Goal: Task Accomplishment & Management: Manage account settings

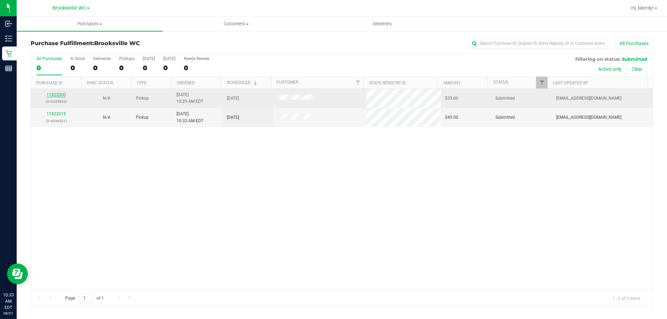
click at [61, 95] on link "11822000" at bounding box center [56, 94] width 19 height 5
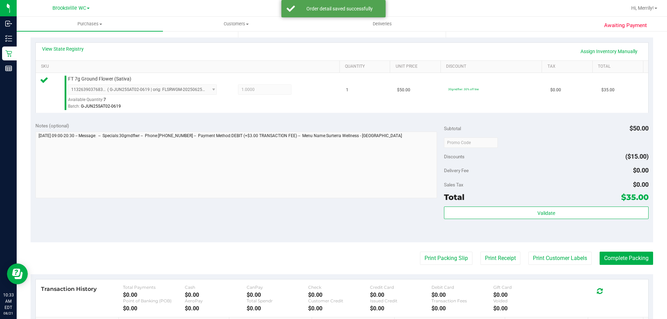
scroll to position [174, 0]
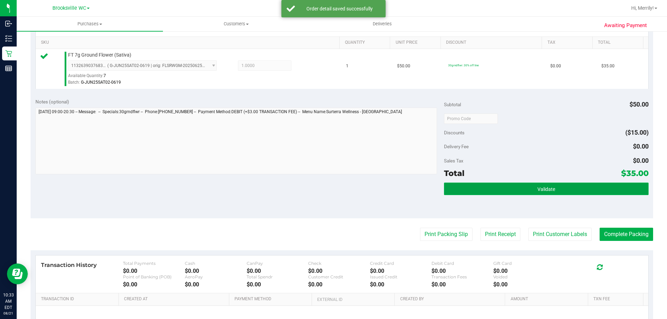
click at [507, 186] on button "Validate" at bounding box center [546, 189] width 204 height 13
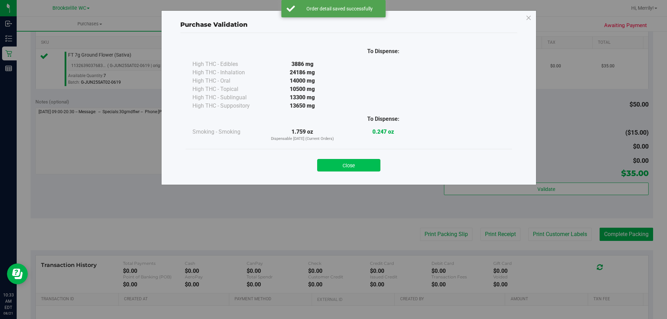
click at [347, 165] on button "Close" at bounding box center [348, 165] width 63 height 13
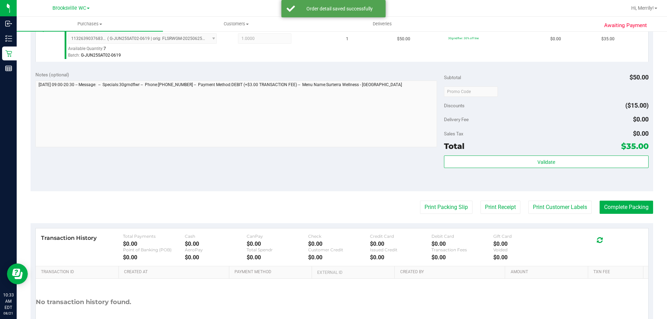
scroll to position [243, 0]
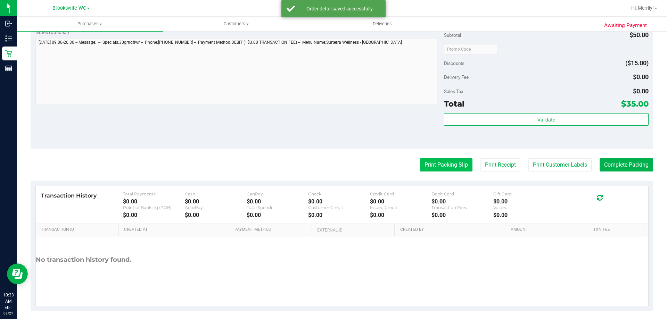
click at [445, 168] on button "Print Packing Slip" at bounding box center [446, 164] width 52 height 13
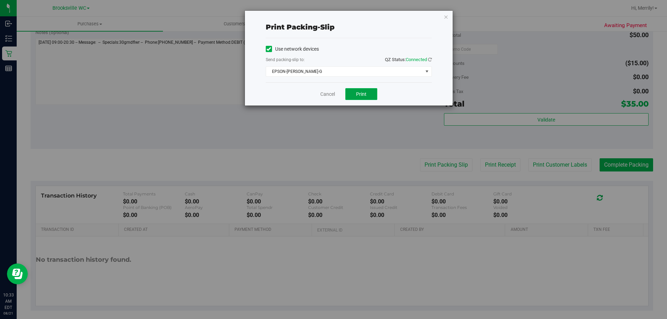
click at [354, 91] on button "Print" at bounding box center [361, 94] width 32 height 12
click at [329, 91] on link "Cancel" at bounding box center [327, 94] width 15 height 7
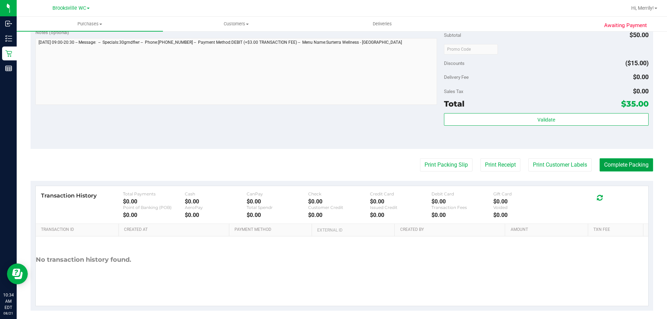
click at [617, 164] on button "Complete Packing" at bounding box center [626, 164] width 53 height 13
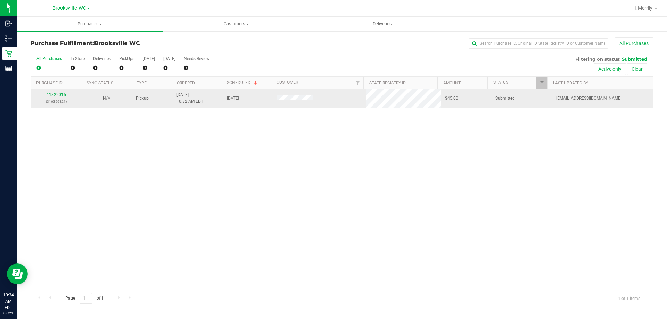
click at [55, 93] on link "11822015" at bounding box center [56, 94] width 19 height 5
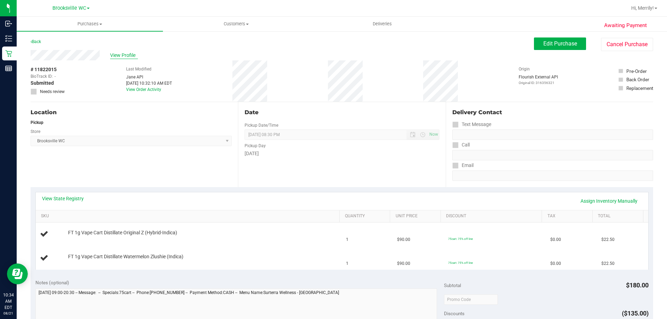
click at [120, 55] on span "View Profile" at bounding box center [124, 55] width 28 height 7
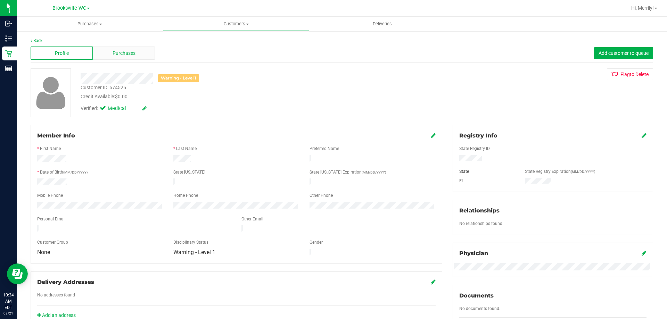
click at [122, 55] on span "Purchases" at bounding box center [124, 53] width 23 height 7
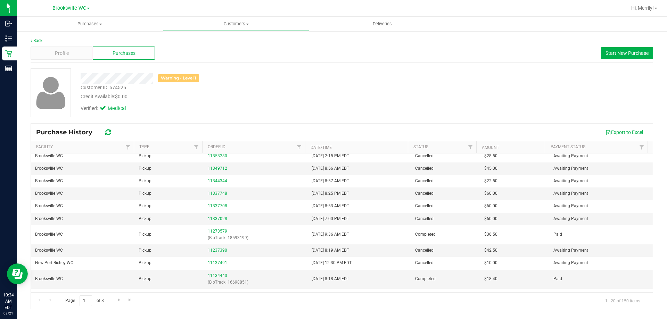
scroll to position [125, 0]
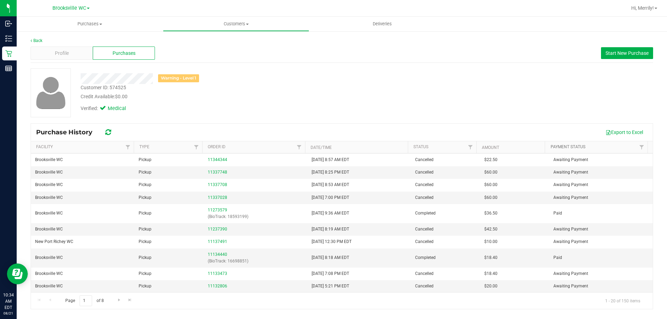
click at [563, 146] on link "Payment Status" at bounding box center [568, 146] width 35 height 5
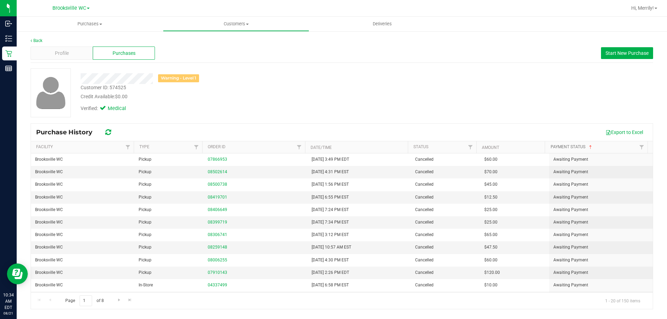
click at [563, 146] on link "Payment Status" at bounding box center [572, 146] width 43 height 5
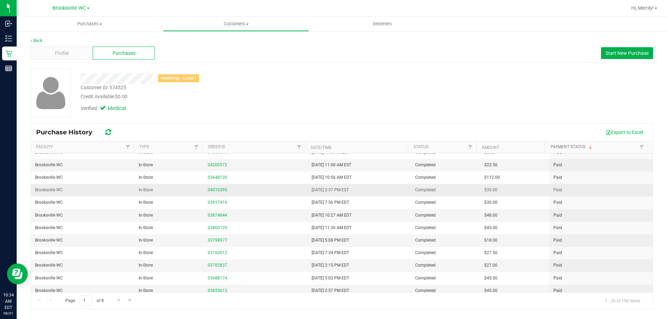
scroll to position [112, 0]
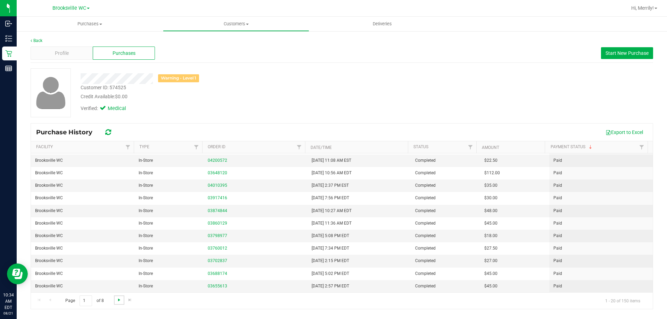
click at [117, 300] on span "Go to the next page" at bounding box center [119, 300] width 6 height 6
click at [119, 298] on span "Go to the next page" at bounding box center [119, 300] width 6 height 6
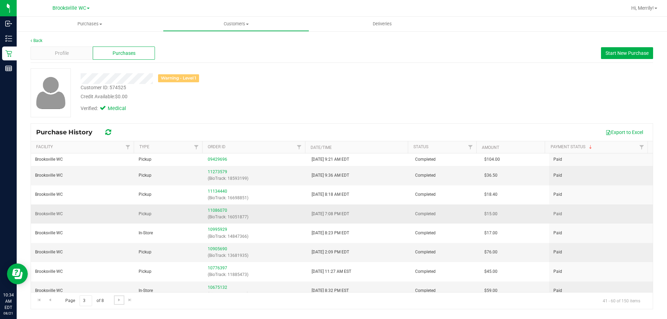
scroll to position [172, 0]
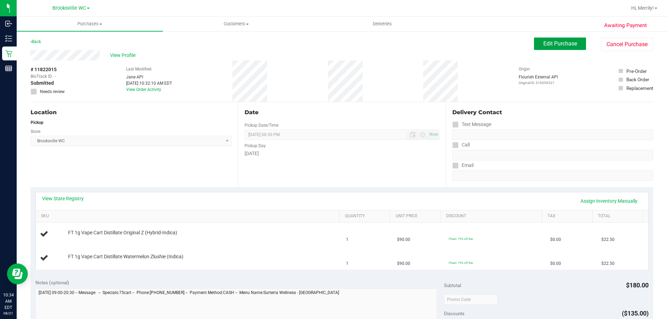
click at [552, 42] on span "Edit Purchase" at bounding box center [560, 43] width 34 height 7
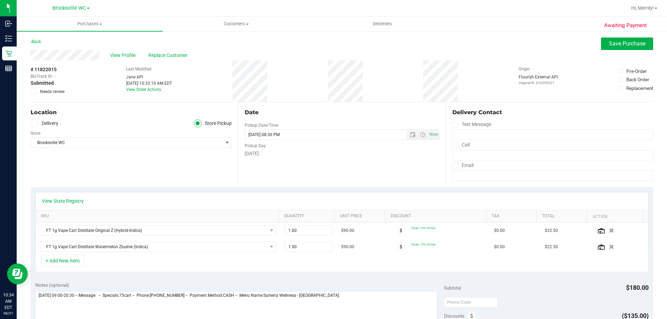
click at [32, 92] on icon at bounding box center [34, 92] width 5 height 0
click at [0, 0] on input "Needs review" at bounding box center [0, 0] width 0 height 0
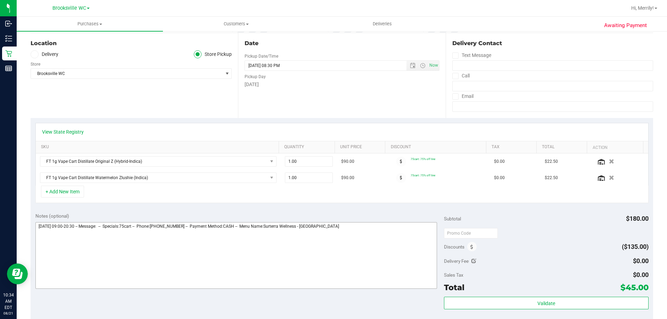
scroll to position [69, 0]
click at [352, 226] on textarea at bounding box center [236, 255] width 402 height 67
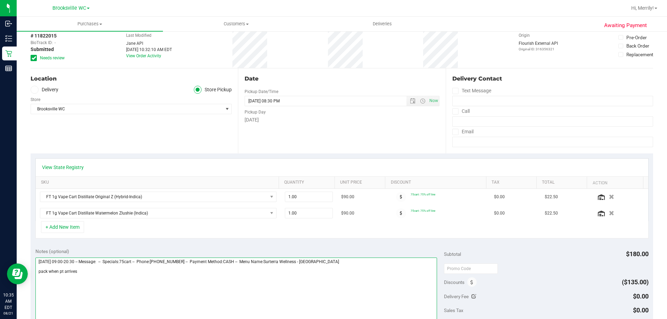
scroll to position [0, 0]
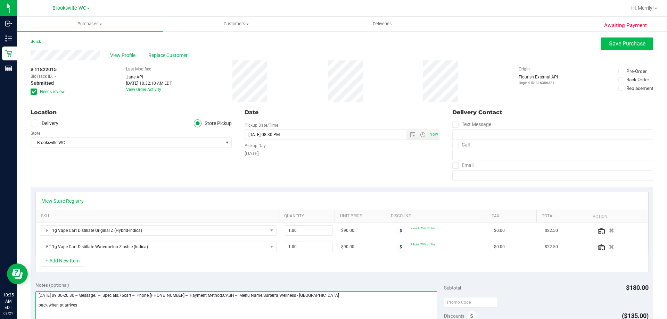
type textarea "Thursday 08/21/2025 09:00-20:30 -- Message: -- Specials:75cart -- Phone:8134061…"
click at [625, 40] on span "Save Purchase" at bounding box center [627, 43] width 36 height 7
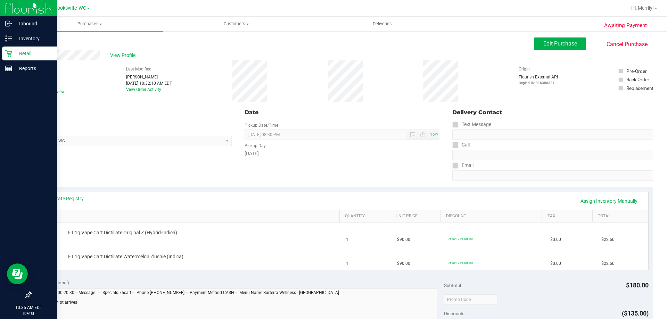
click at [9, 53] on icon at bounding box center [8, 53] width 7 height 7
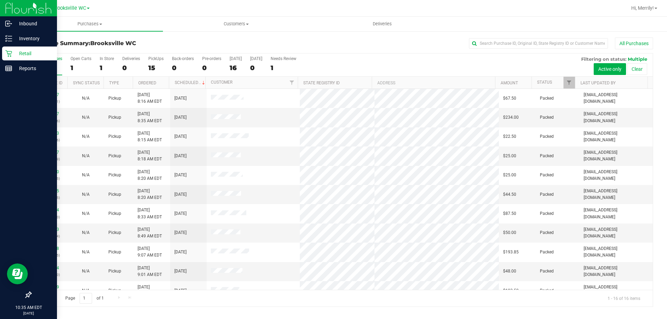
click at [10, 52] on icon at bounding box center [8, 53] width 7 height 7
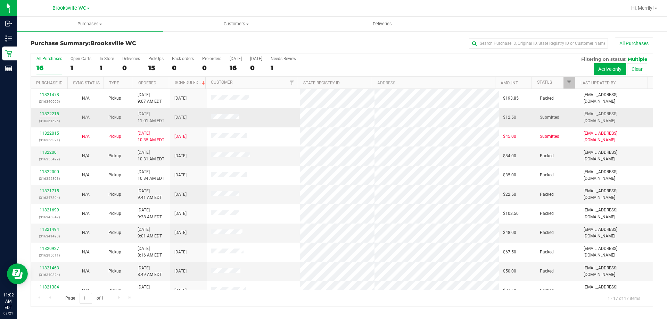
click at [49, 113] on link "11822215" at bounding box center [49, 113] width 19 height 5
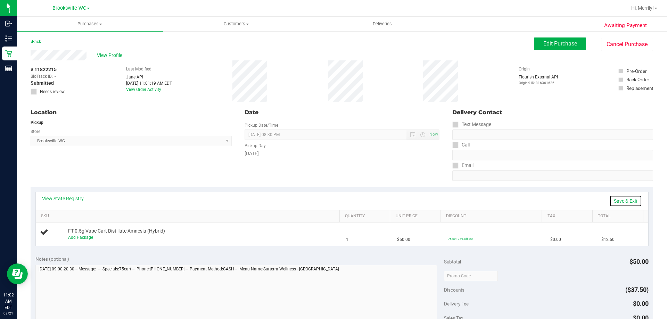
click at [624, 198] on link "Save & Exit" at bounding box center [625, 201] width 33 height 12
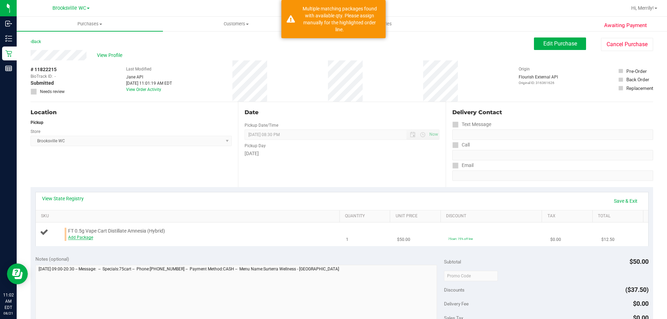
click at [73, 235] on link "Add Package" at bounding box center [80, 237] width 25 height 5
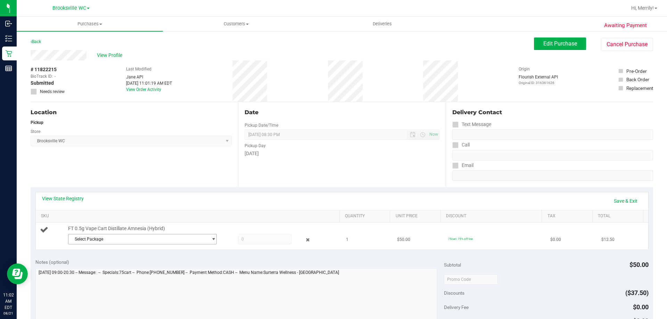
click at [113, 240] on span "Select Package" at bounding box center [137, 239] width 139 height 10
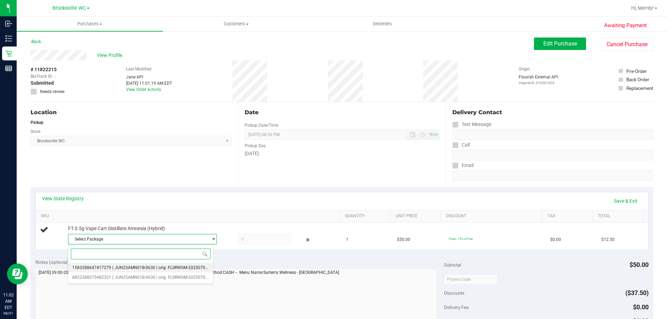
click at [131, 269] on span "( JUN25AMN01B-0630 | orig: FLSRWGM-20250707-1552 )" at bounding box center [166, 267] width 109 height 5
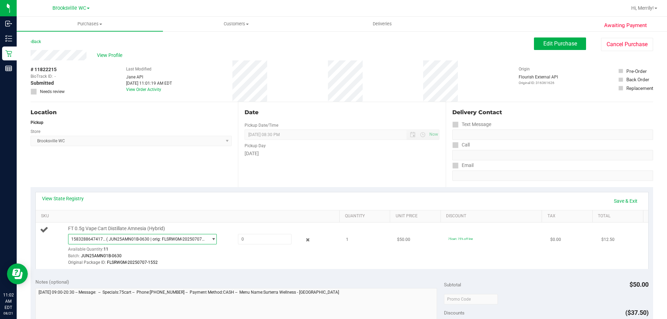
click at [183, 238] on span "( JUN25AMN01B-0630 | orig: FLSRWGM-20250707-1552 )" at bounding box center [155, 239] width 98 height 5
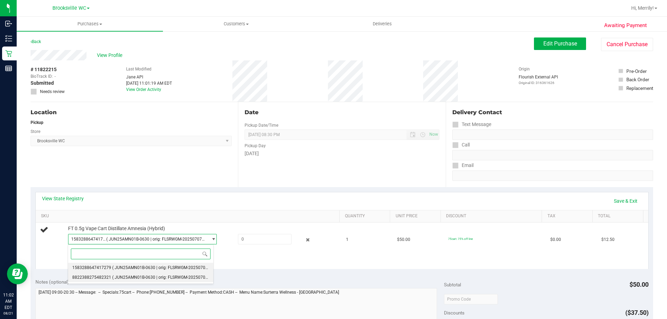
click at [170, 274] on li "8822388275482321 ( JUN25AMN01B-0630 | orig: FLSRWGM-20250707-1653 )" at bounding box center [140, 278] width 145 height 10
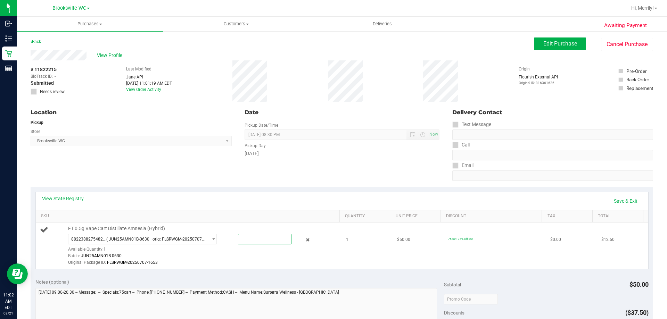
click at [242, 241] on span at bounding box center [264, 239] width 53 height 10
type input "1"
type input "1.0000"
click at [358, 283] on div "Notes (optional)" at bounding box center [239, 282] width 409 height 7
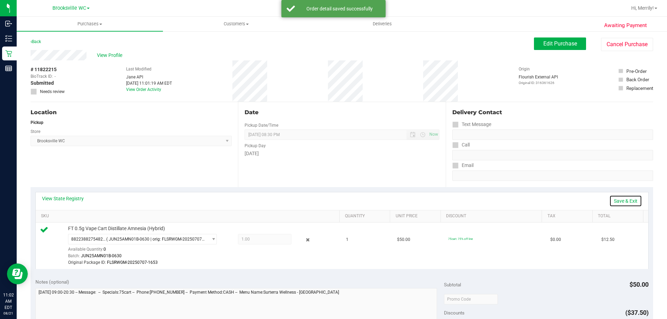
click at [624, 201] on link "Save & Exit" at bounding box center [625, 201] width 33 height 12
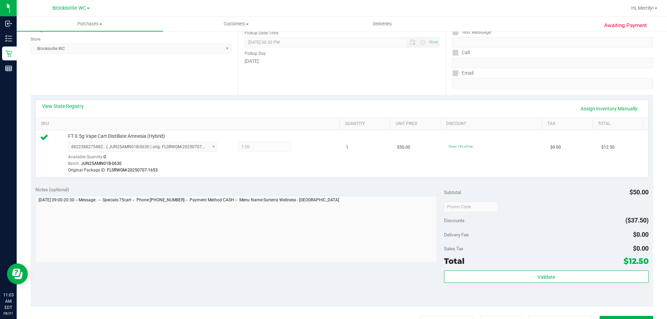
scroll to position [104, 0]
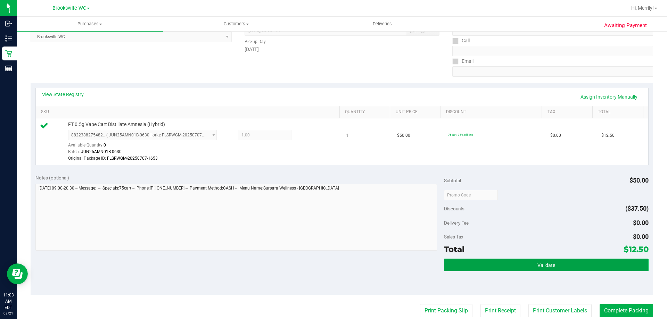
click at [524, 262] on button "Validate" at bounding box center [546, 265] width 204 height 13
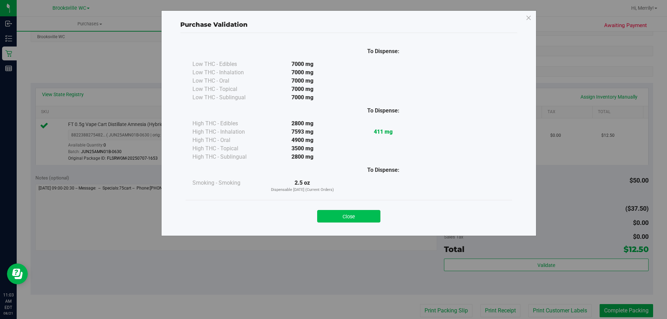
click at [346, 220] on button "Close" at bounding box center [348, 216] width 63 height 13
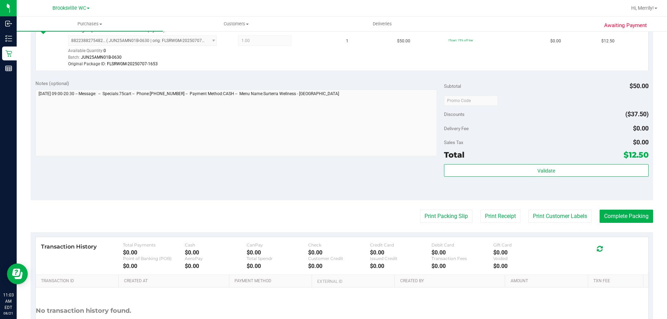
scroll to position [208, 0]
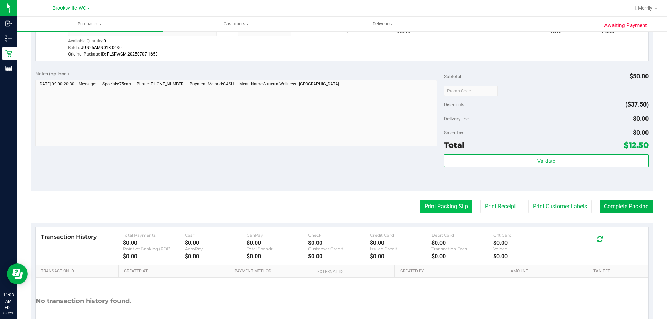
click at [452, 206] on button "Print Packing Slip" at bounding box center [446, 206] width 52 height 13
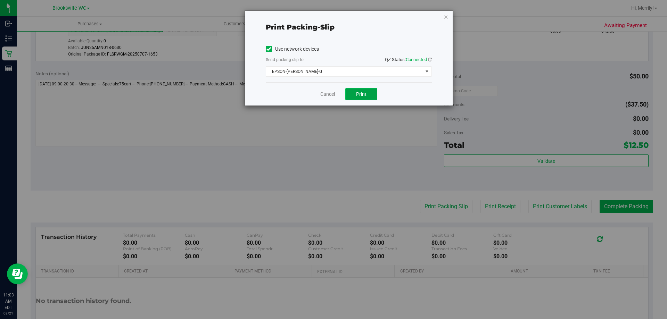
click at [354, 91] on button "Print" at bounding box center [361, 94] width 32 height 12
click at [323, 96] on link "Cancel" at bounding box center [327, 94] width 15 height 7
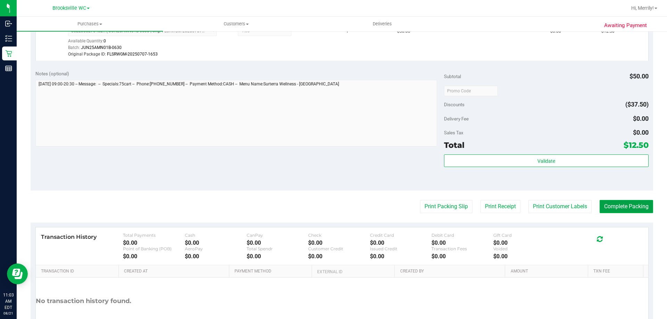
click at [616, 206] on button "Complete Packing" at bounding box center [626, 206] width 53 height 13
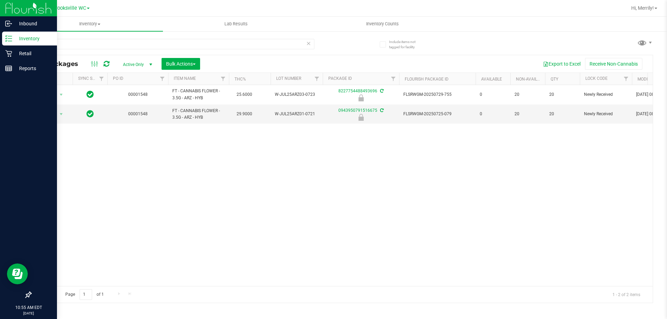
click at [0, 18] on div "Inbound Inventory Retail Reports 10:55 AM EDT 08/21/2025 08/21 Brooksville WC H…" at bounding box center [333, 159] width 667 height 319
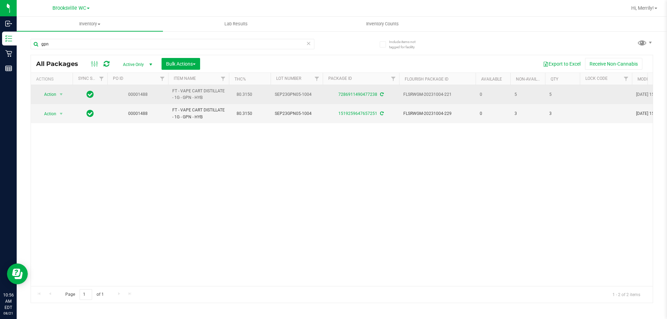
type input "gpn"
click at [182, 93] on span "FT - VAPE CART DISTILLATE - 1G - GPN - HYB" at bounding box center [198, 94] width 52 height 13
click at [47, 93] on span "Action" at bounding box center [47, 95] width 19 height 10
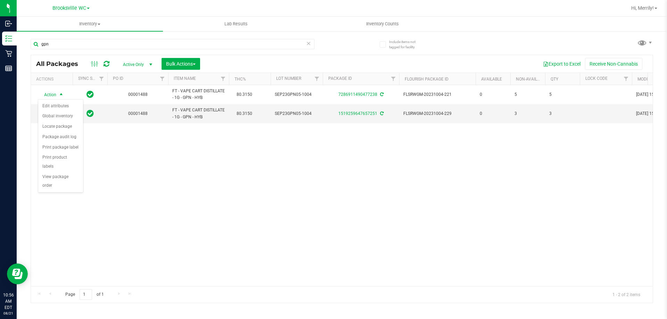
click at [282, 196] on div "Action Action Edit attributes Global inventory Locate package Package audit log…" at bounding box center [342, 185] width 622 height 201
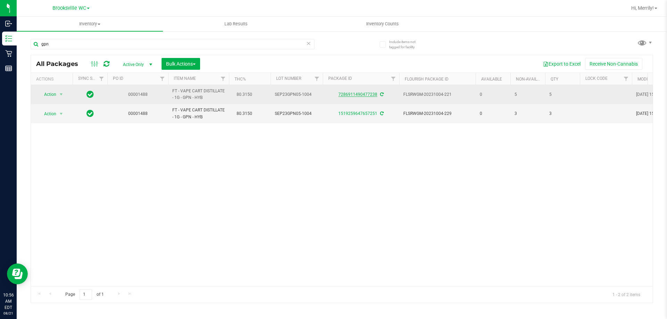
click at [353, 94] on link "7286911490477238" at bounding box center [357, 94] width 39 height 5
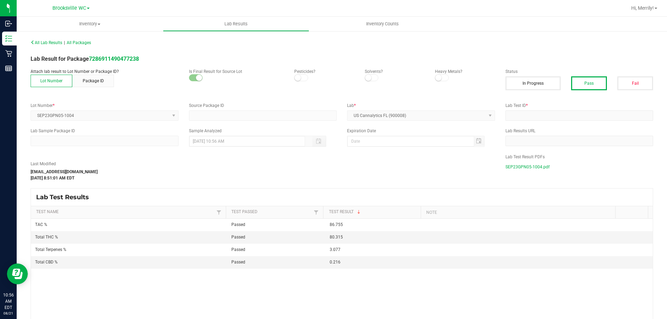
type input "7286911490477238"
type input "2310FLC0444.2663"
type input "10/18/2023 12:57 PM"
click at [511, 167] on span "SEP23GPN05-1004.pdf" at bounding box center [527, 167] width 44 height 10
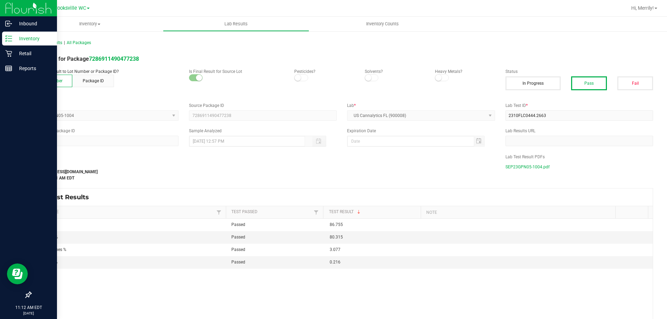
click at [9, 37] on icon at bounding box center [8, 38] width 7 height 7
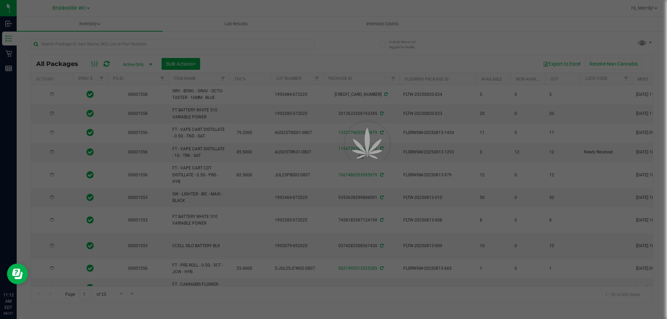
click at [121, 39] on div at bounding box center [333, 159] width 667 height 319
type input "2026-02-14"
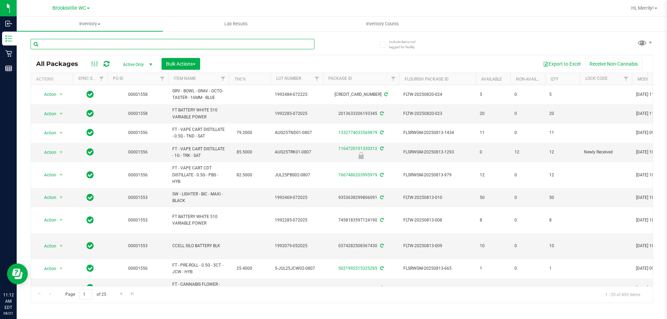
click at [92, 42] on input "text" at bounding box center [173, 44] width 284 height 10
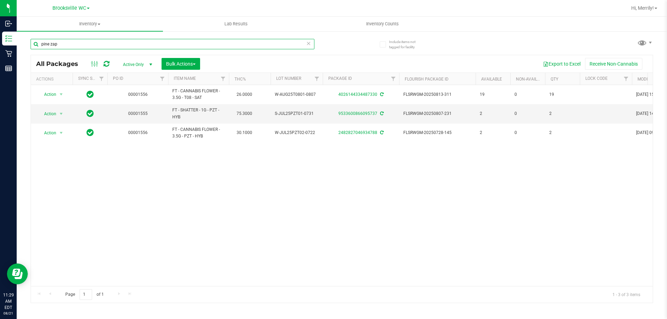
drag, startPoint x: 58, startPoint y: 46, endPoint x: 0, endPoint y: -10, distance: 81.1
click at [0, 0] on html "Inbound Inventory Retail Reports 11:29 AM EDT 08/21/2025 08/21 Brooksville WC H…" at bounding box center [333, 159] width 667 height 319
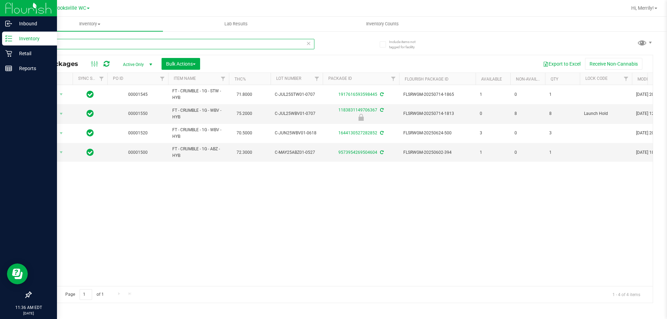
drag, startPoint x: 76, startPoint y: 42, endPoint x: 0, endPoint y: 1, distance: 85.8
click at [0, 15] on div "Inbound Inventory Retail Reports 11:36 AM EDT 08/21/2025 08/21 Brooksville WC H…" at bounding box center [333, 159] width 667 height 319
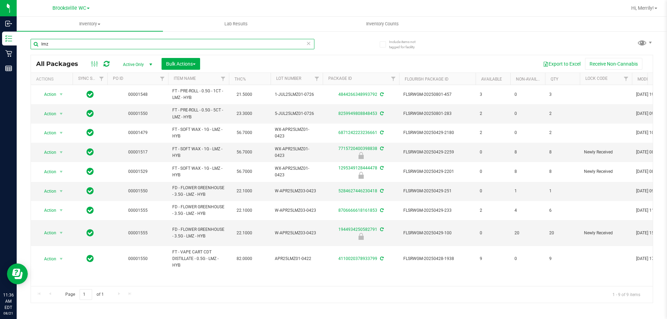
type input "lmz"
click at [50, 45] on input "lmz" at bounding box center [173, 44] width 284 height 10
click at [50, 44] on input "lmz" at bounding box center [173, 44] width 284 height 10
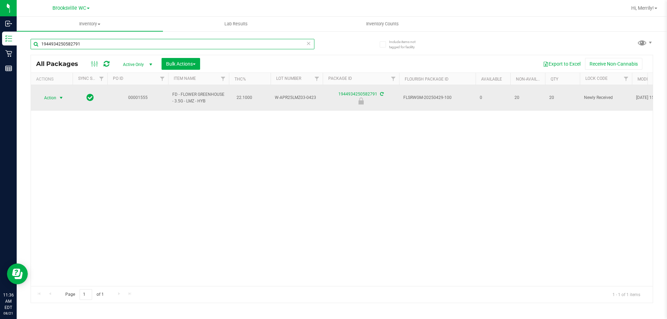
type input "1944934250582791"
click at [61, 95] on span "select" at bounding box center [61, 98] width 6 height 6
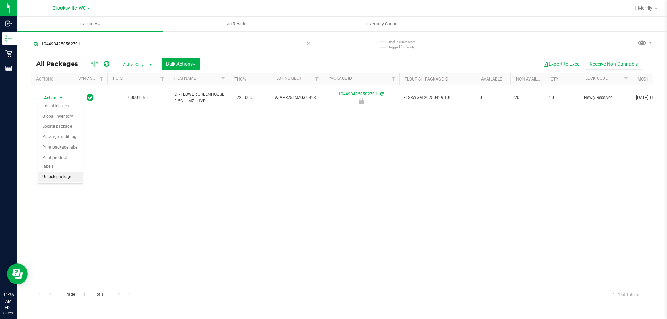
click at [64, 172] on li "Unlock package" at bounding box center [60, 177] width 44 height 10
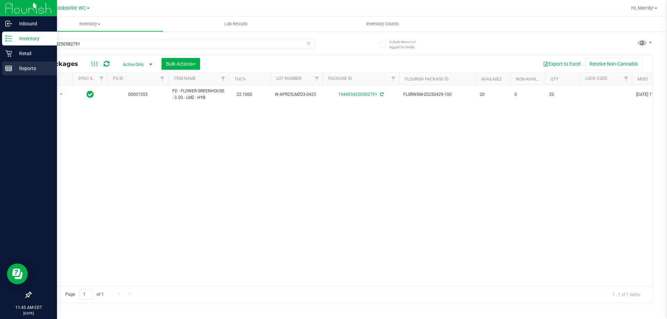
click at [4, 67] on div "Reports" at bounding box center [29, 68] width 55 height 14
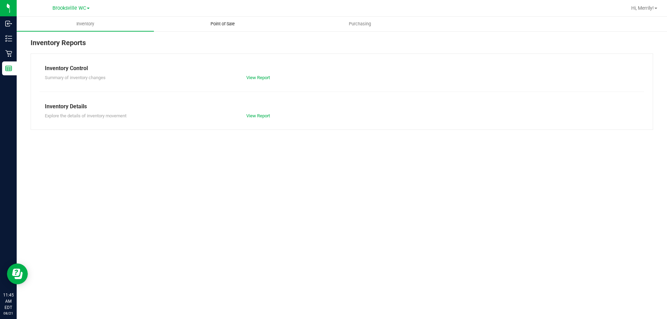
click at [228, 26] on span "Point of Sale" at bounding box center [222, 24] width 43 height 6
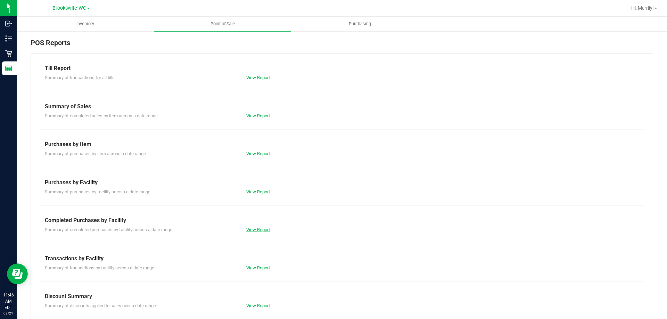
click at [255, 231] on link "View Report" at bounding box center [258, 229] width 24 height 5
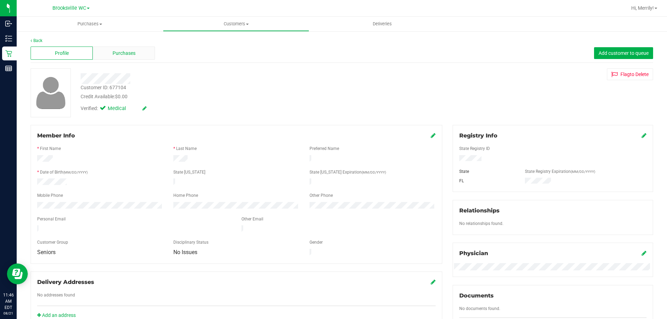
click at [122, 52] on span "Purchases" at bounding box center [124, 53] width 23 height 7
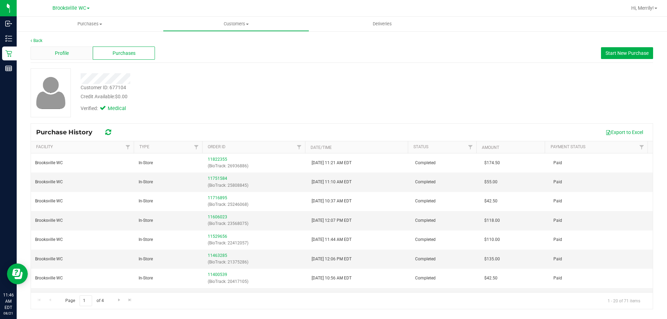
click at [69, 53] on div "Profile" at bounding box center [62, 53] width 62 height 13
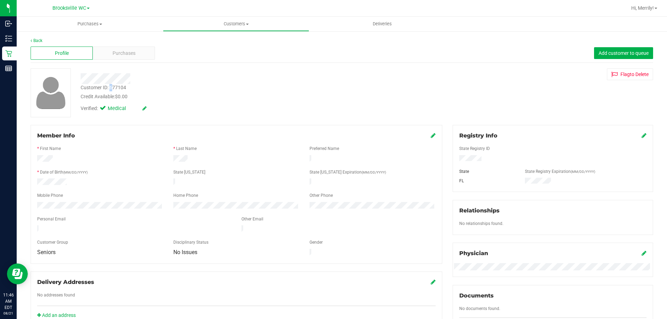
click at [113, 88] on div "Customer ID: 677104" at bounding box center [104, 87] width 46 height 7
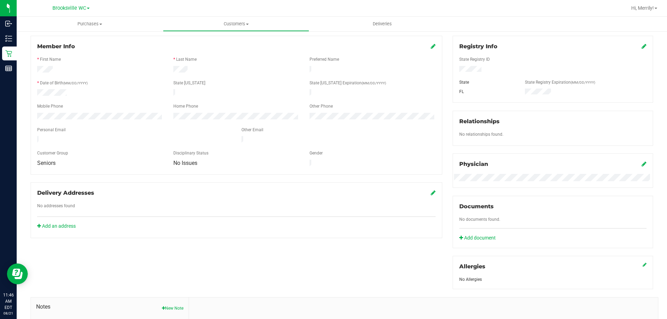
scroll to position [69, 0]
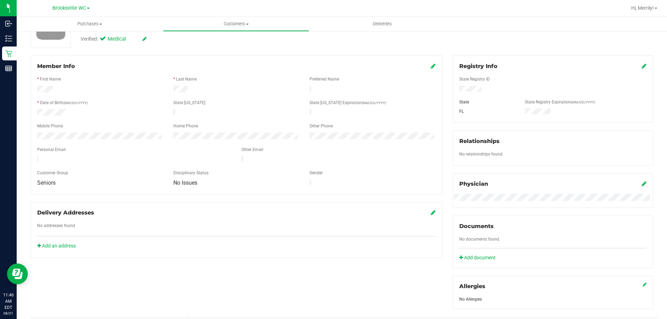
click at [479, 88] on div at bounding box center [553, 90] width 198 height 8
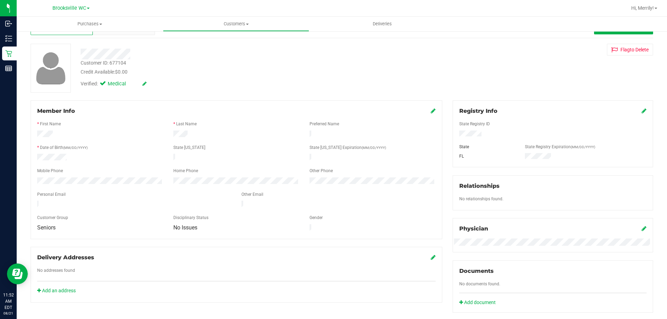
scroll to position [0, 0]
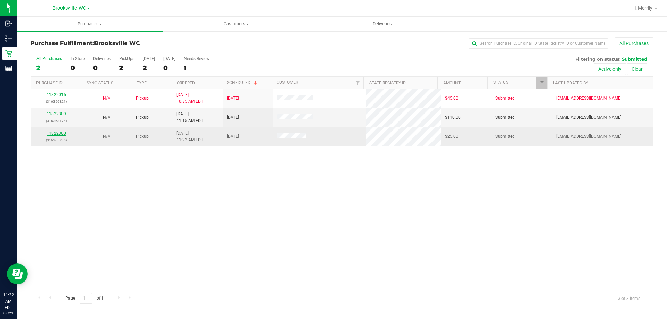
click at [54, 132] on link "11822360" at bounding box center [56, 133] width 19 height 5
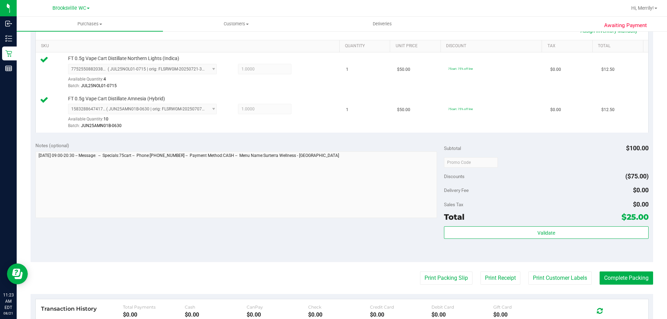
scroll to position [174, 0]
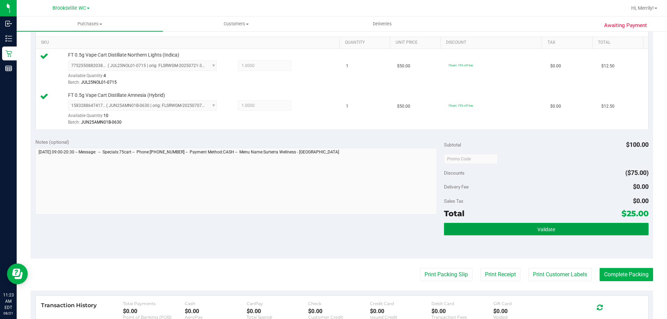
click at [526, 231] on button "Validate" at bounding box center [546, 229] width 204 height 13
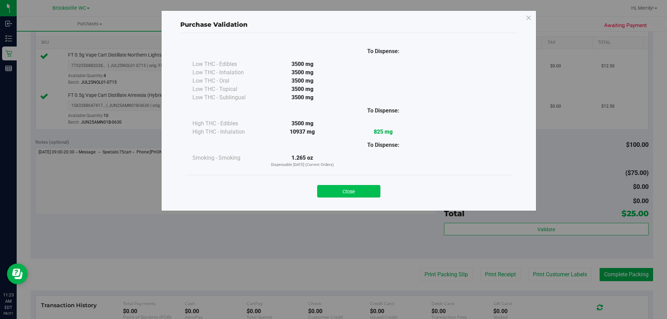
click at [352, 191] on button "Close" at bounding box center [348, 191] width 63 height 13
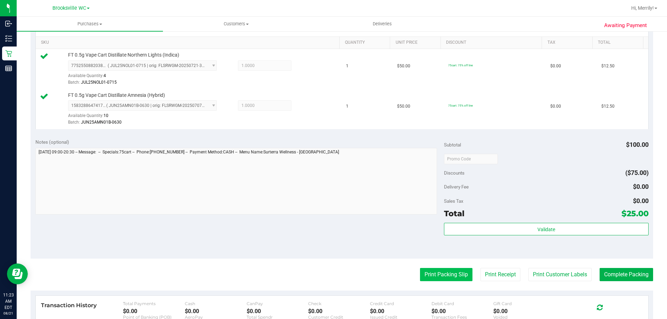
click at [429, 271] on button "Print Packing Slip" at bounding box center [446, 274] width 52 height 13
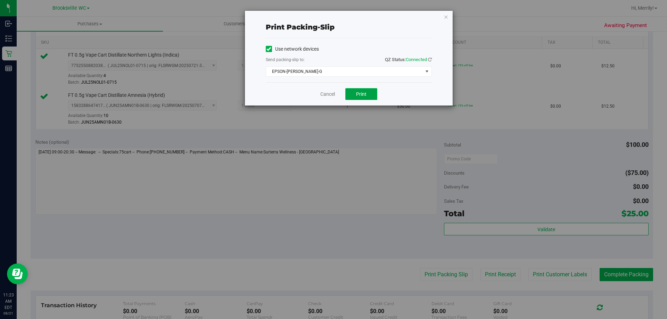
click at [367, 92] on button "Print" at bounding box center [361, 94] width 32 height 12
click at [322, 93] on link "Cancel" at bounding box center [327, 94] width 15 height 7
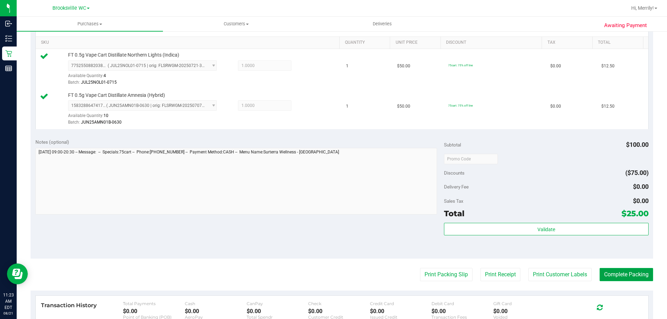
click at [617, 276] on button "Complete Packing" at bounding box center [626, 274] width 53 height 13
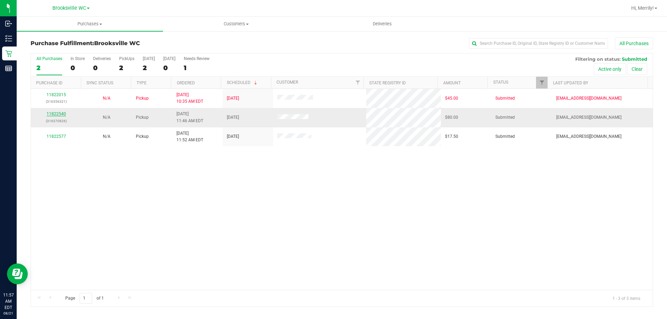
click at [57, 113] on link "11822540" at bounding box center [56, 113] width 19 height 5
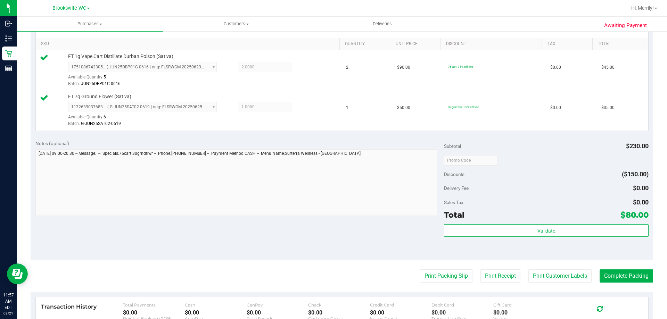
scroll to position [174, 0]
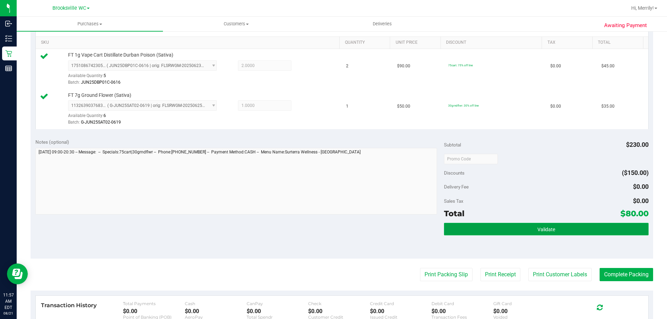
click at [540, 230] on span "Validate" at bounding box center [546, 230] width 18 height 6
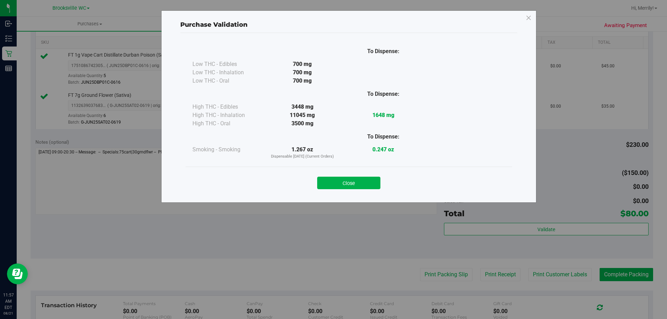
drag, startPoint x: 340, startPoint y: 179, endPoint x: 400, endPoint y: 214, distance: 69.8
click at [341, 179] on button "Close" at bounding box center [348, 183] width 63 height 13
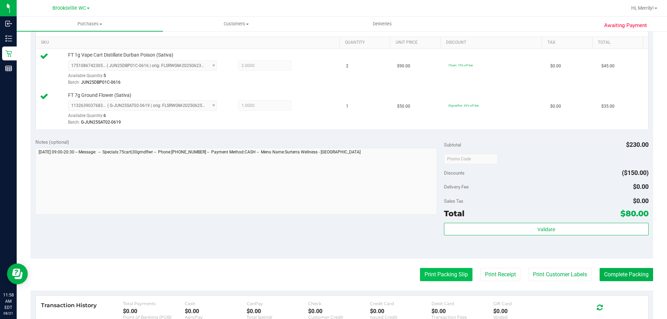
click at [438, 273] on button "Print Packing Slip" at bounding box center [446, 274] width 52 height 13
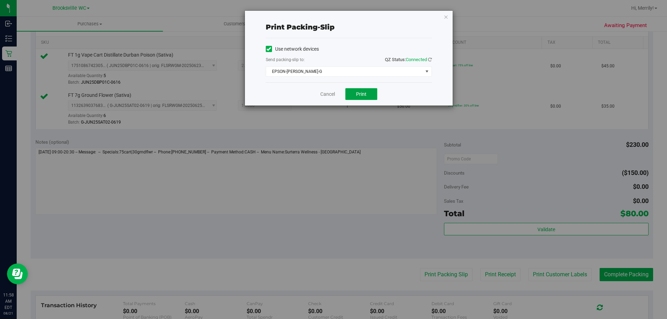
click at [359, 93] on span "Print" at bounding box center [361, 94] width 10 height 6
click at [330, 93] on link "Cancel" at bounding box center [327, 94] width 15 height 7
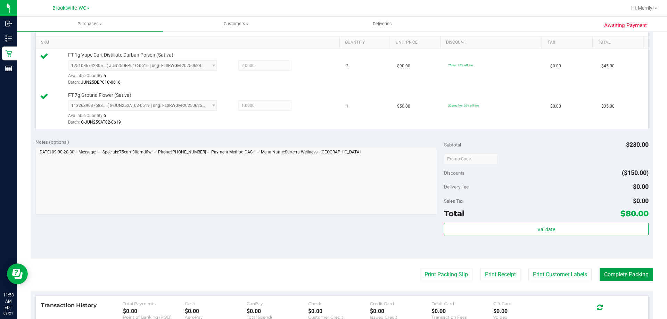
click at [628, 276] on button "Complete Packing" at bounding box center [626, 274] width 53 height 13
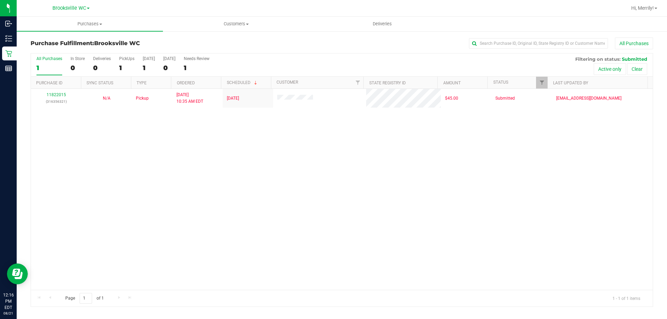
click at [130, 193] on div "11822015 (316356321) N/A Pickup 8/21/2025 10:35 AM EDT 8/21/2025 $45.00 Submitt…" at bounding box center [342, 189] width 622 height 201
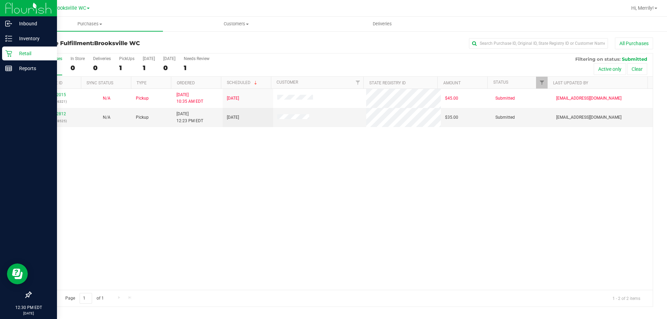
click at [6, 53] on icon at bounding box center [8, 53] width 7 height 7
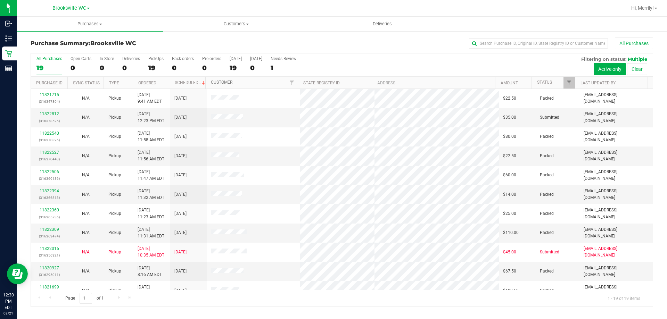
click at [224, 82] on link "Customer" at bounding box center [222, 82] width 22 height 5
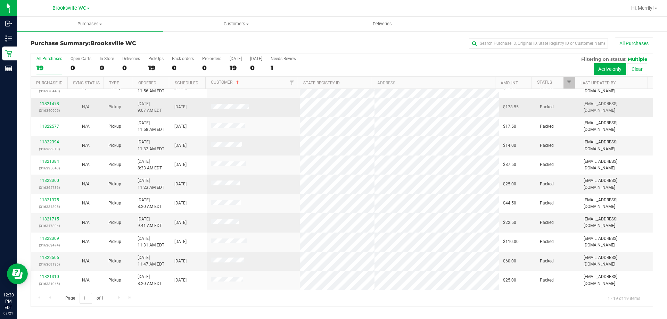
click at [50, 104] on link "11821478" at bounding box center [49, 103] width 19 height 5
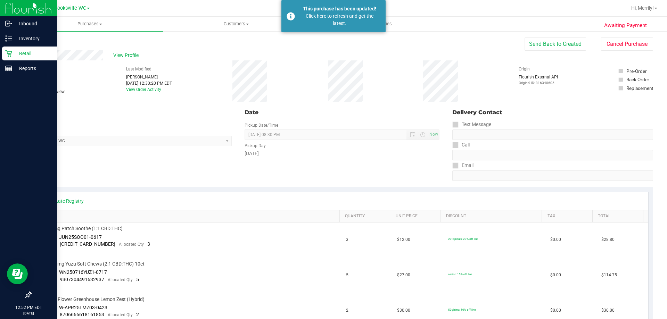
click at [14, 53] on p "Retail" at bounding box center [33, 53] width 42 height 8
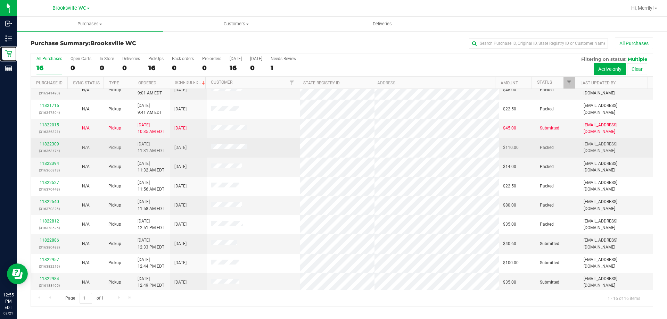
scroll to position [107, 0]
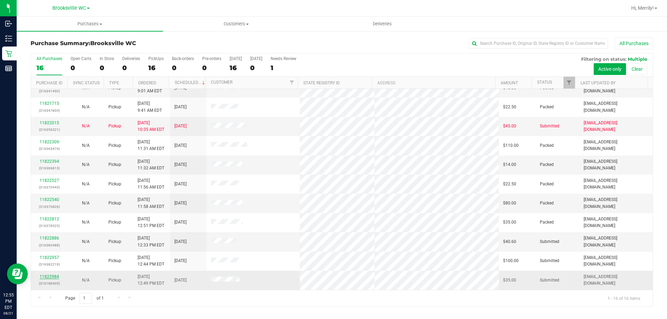
click at [46, 277] on link "11822984" at bounding box center [49, 276] width 19 height 5
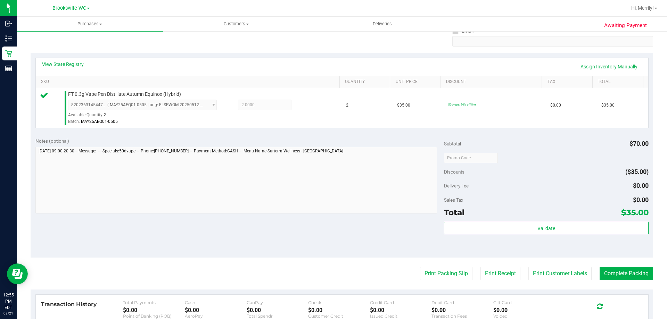
scroll to position [174, 0]
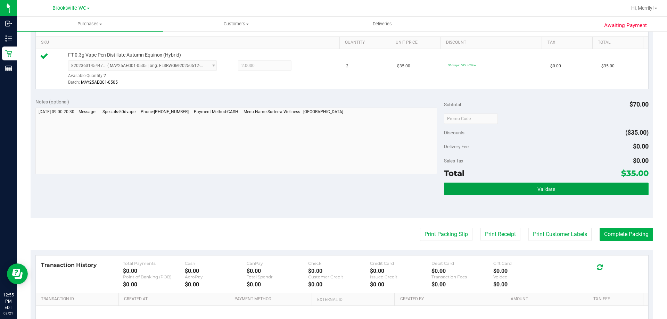
click at [554, 188] on button "Validate" at bounding box center [546, 189] width 204 height 13
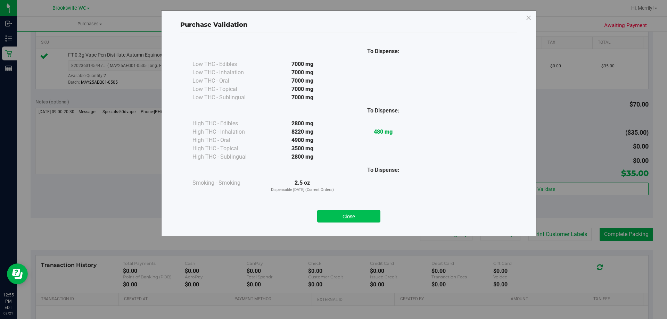
click at [357, 216] on button "Close" at bounding box center [348, 216] width 63 height 13
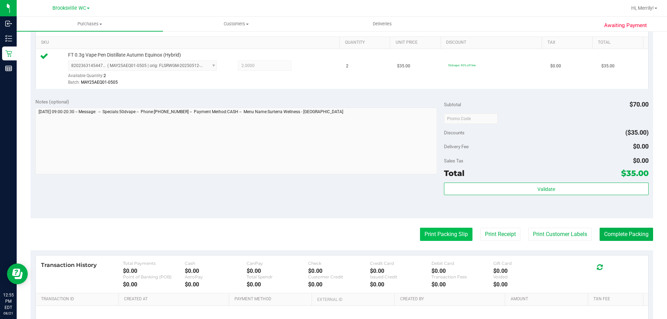
click at [431, 235] on button "Print Packing Slip" at bounding box center [446, 234] width 52 height 13
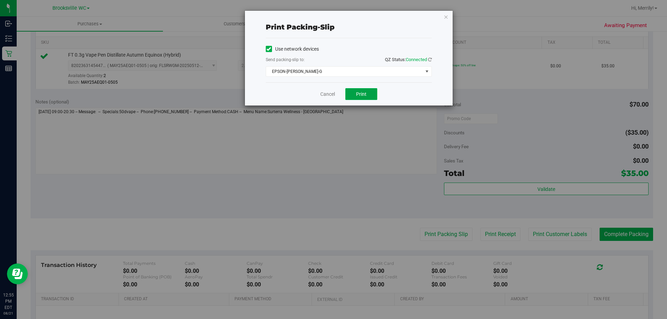
click at [359, 92] on span "Print" at bounding box center [361, 94] width 10 height 6
click at [328, 96] on link "Cancel" at bounding box center [327, 94] width 15 height 7
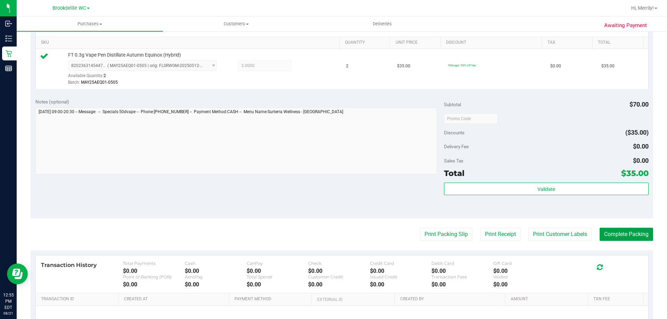
drag, startPoint x: 626, startPoint y: 235, endPoint x: 580, endPoint y: 207, distance: 53.7
click at [621, 234] on button "Complete Packing" at bounding box center [626, 234] width 53 height 13
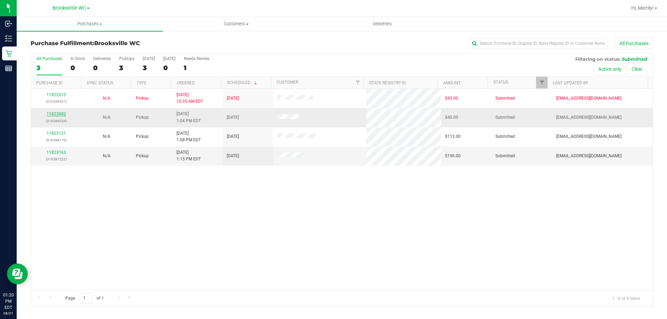
click at [59, 113] on link "11823082" at bounding box center [56, 113] width 19 height 5
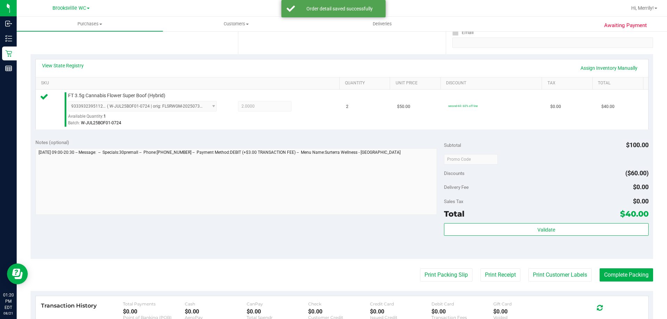
scroll to position [139, 0]
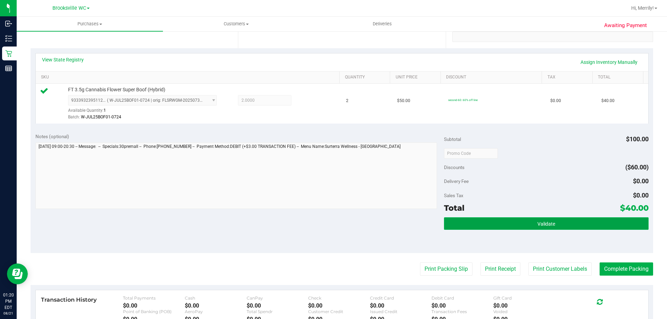
click at [537, 226] on span "Validate" at bounding box center [546, 224] width 18 height 6
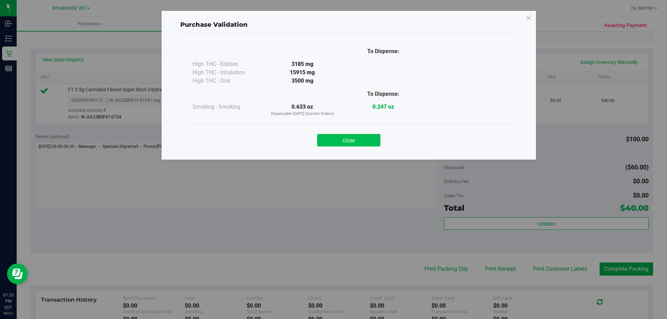
click at [357, 144] on button "Close" at bounding box center [348, 140] width 63 height 13
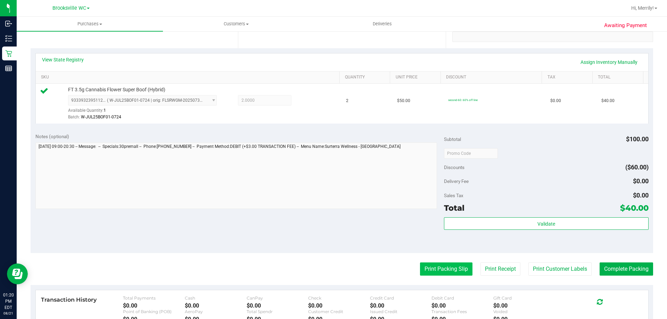
click at [438, 270] on button "Print Packing Slip" at bounding box center [446, 269] width 52 height 13
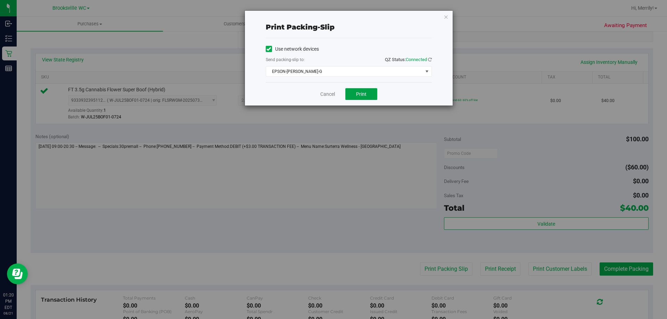
click at [362, 91] on span "Print" at bounding box center [361, 94] width 10 height 6
click at [324, 93] on link "Cancel" at bounding box center [327, 94] width 15 height 7
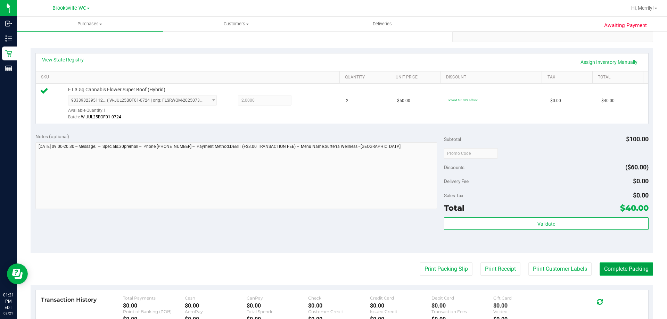
click at [604, 269] on button "Complete Packing" at bounding box center [626, 269] width 53 height 13
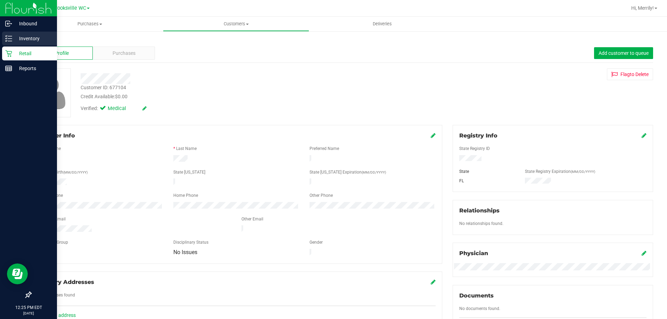
click at [9, 36] on line at bounding box center [10, 36] width 4 height 0
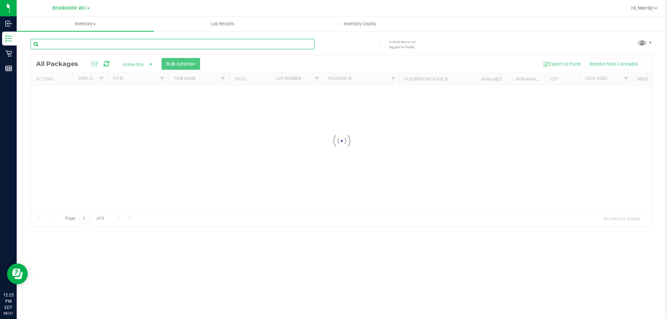
click at [105, 43] on div "Inventory All packages All inventory Waste log Create inventory Lab Results Inv…" at bounding box center [342, 168] width 650 height 303
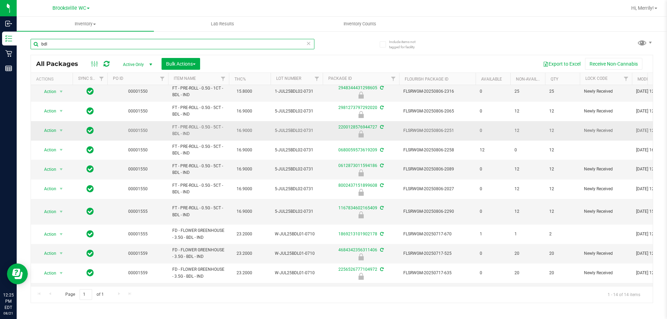
scroll to position [35, 0]
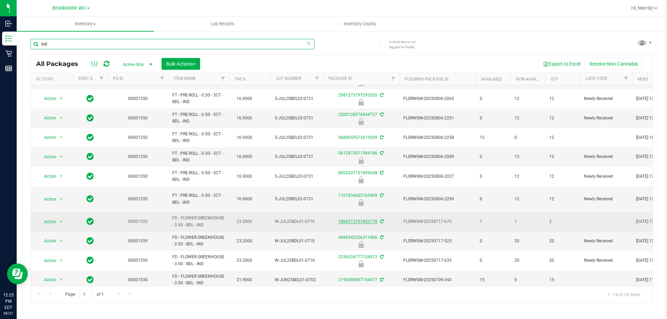
type input "bdl"
click at [353, 219] on link "1869213101902178" at bounding box center [357, 221] width 39 height 5
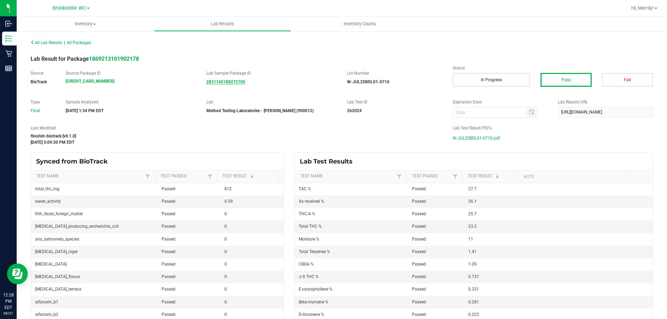
click at [223, 83] on strong "2831165188272705" at bounding box center [225, 82] width 39 height 5
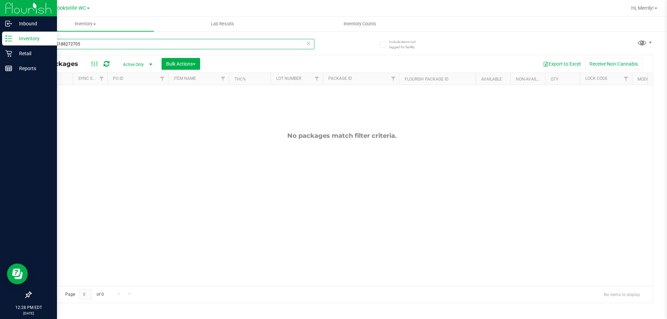
drag, startPoint x: 100, startPoint y: 42, endPoint x: 1, endPoint y: 42, distance: 99.3
click at [0, 48] on div "Inbound Inventory Retail Reports 12:28 PM EDT [DATE] 08/21 Brooksville WC Hi, M…" at bounding box center [333, 159] width 667 height 319
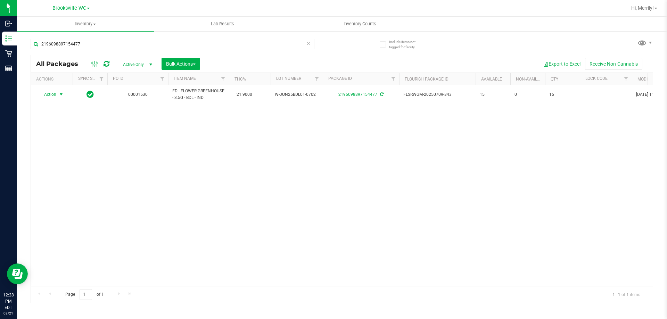
click at [62, 94] on span "select" at bounding box center [61, 95] width 6 height 6
click at [64, 169] on li "Print package label" at bounding box center [65, 168] width 54 height 10
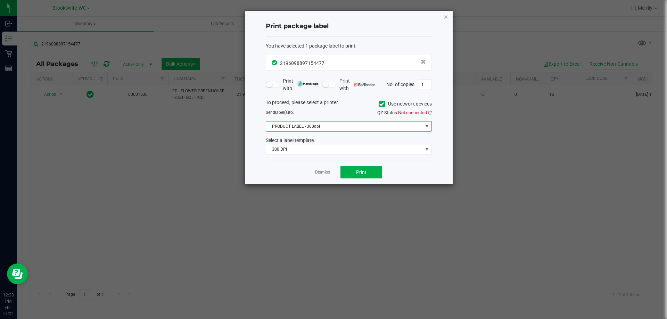
click at [367, 127] on span "PRODUCT LABEL - 300dpi" at bounding box center [344, 127] width 157 height 10
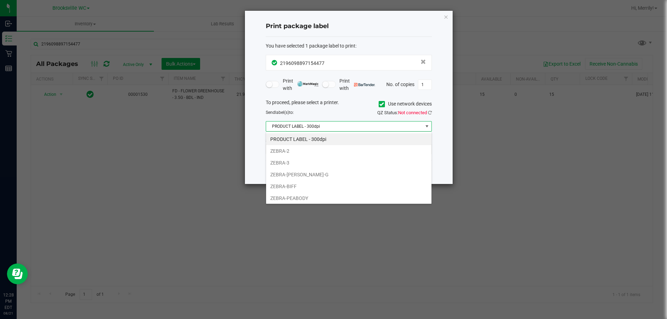
scroll to position [10, 166]
click at [364, 128] on span "PRODUCT LABEL - 300dpi" at bounding box center [344, 127] width 157 height 10
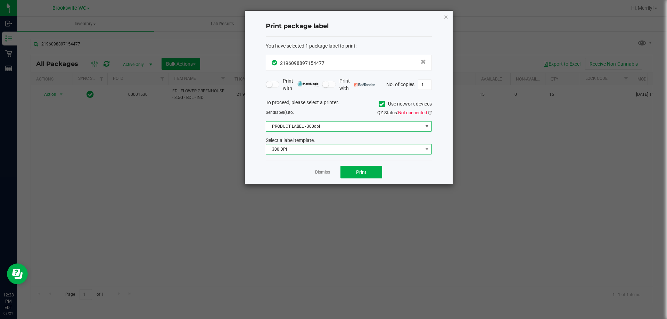
click at [354, 151] on span "300 DPI" at bounding box center [344, 149] width 157 height 10
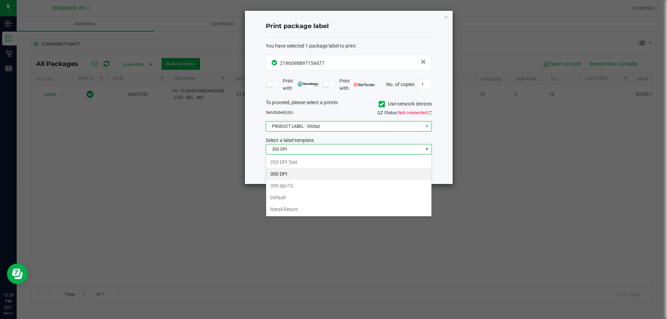
click at [334, 128] on span "PRODUCT LABEL - 300dpi" at bounding box center [344, 127] width 157 height 10
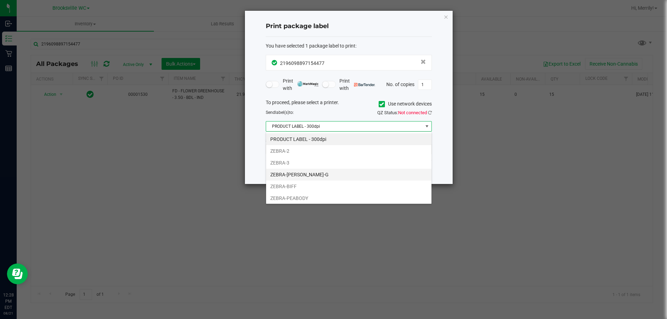
click at [303, 174] on li "ZEBRA-[PERSON_NAME]-G" at bounding box center [348, 175] width 165 height 12
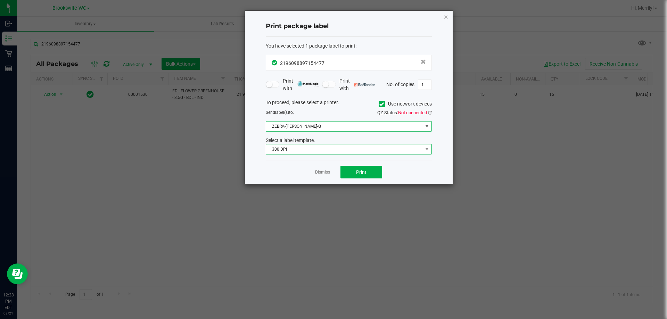
click at [319, 148] on span "300 DPI" at bounding box center [344, 149] width 157 height 10
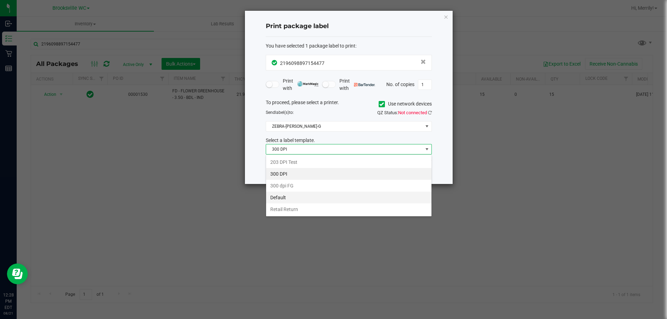
click at [292, 194] on li "Default" at bounding box center [348, 198] width 165 height 12
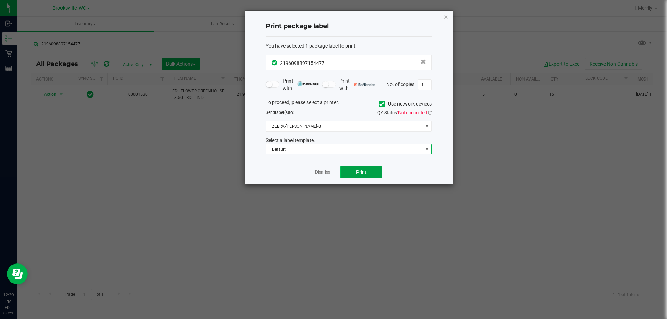
click at [361, 172] on span "Print" at bounding box center [361, 173] width 10 height 6
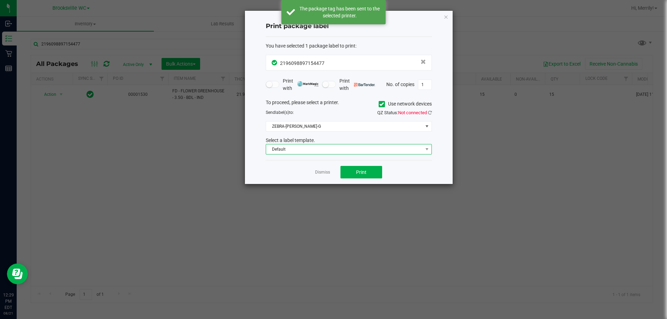
click at [355, 150] on span "Default" at bounding box center [344, 149] width 157 height 10
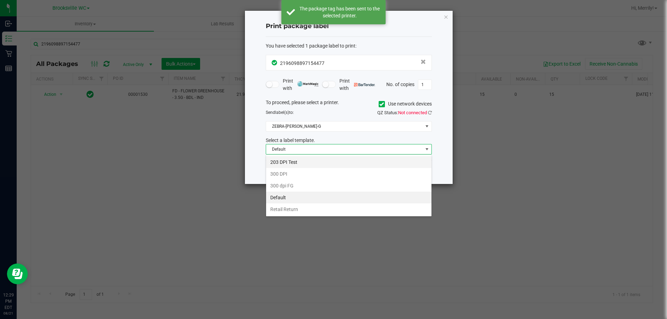
click at [304, 161] on li "203 DPI Test" at bounding box center [348, 162] width 165 height 12
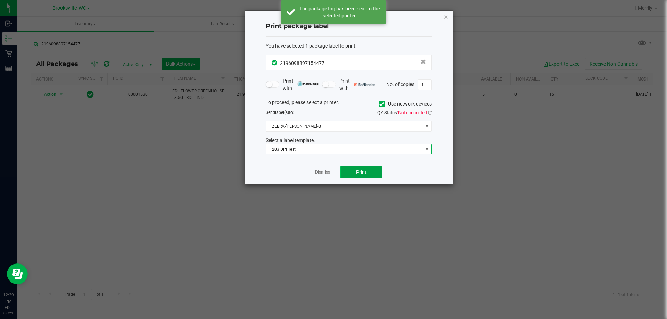
click at [353, 172] on button "Print" at bounding box center [361, 172] width 42 height 13
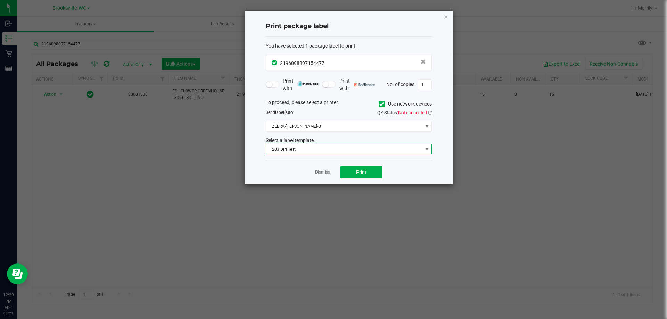
click at [337, 150] on span "203 DPI Test" at bounding box center [344, 149] width 157 height 10
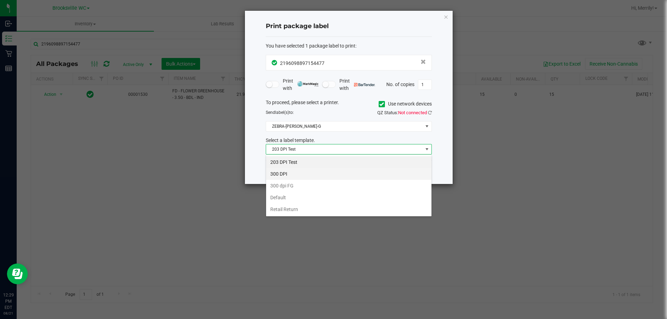
click at [327, 174] on li "300 DPI" at bounding box center [348, 174] width 165 height 12
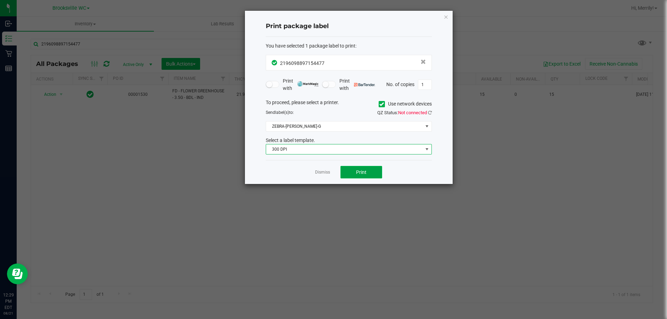
click at [354, 174] on button "Print" at bounding box center [361, 172] width 42 height 13
click at [424, 149] on span at bounding box center [427, 150] width 6 height 6
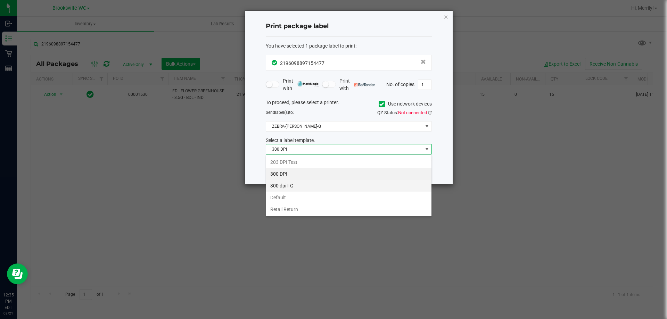
click at [296, 189] on li "300 dpi FG" at bounding box center [348, 186] width 165 height 12
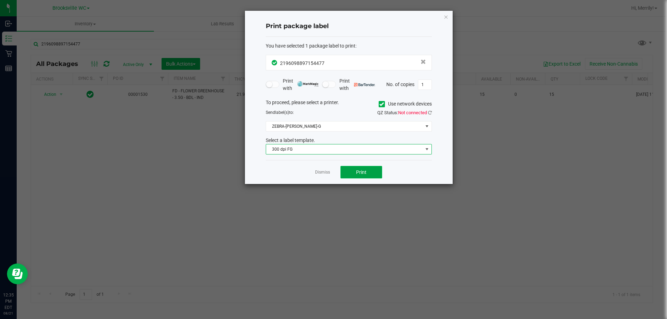
click at [356, 172] on span "Print" at bounding box center [361, 173] width 10 height 6
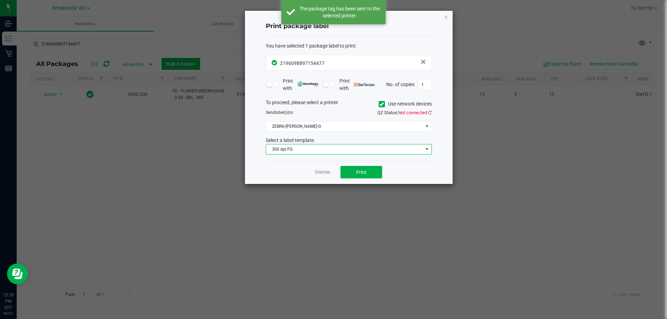
click at [353, 153] on span "300 dpi FG" at bounding box center [344, 149] width 157 height 10
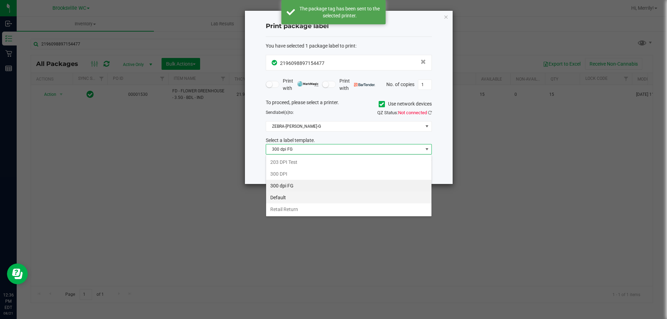
click at [309, 200] on li "Default" at bounding box center [348, 198] width 165 height 12
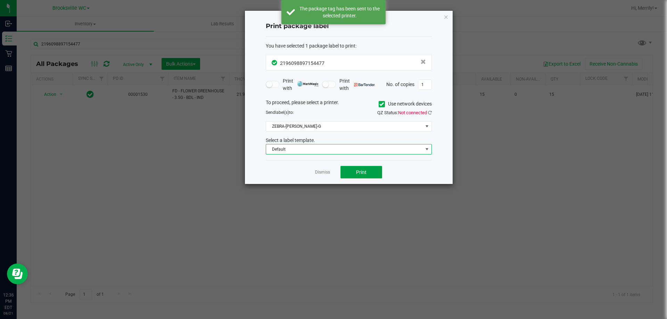
click at [351, 173] on button "Print" at bounding box center [361, 172] width 42 height 13
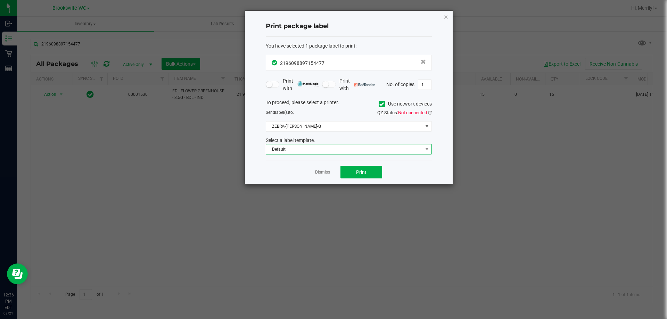
click at [348, 151] on span "Default" at bounding box center [344, 149] width 157 height 10
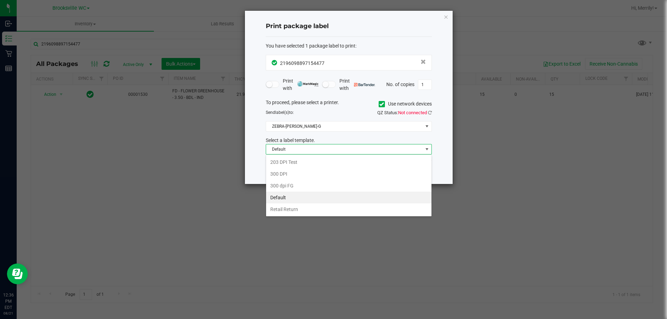
click at [300, 207] on li "Retail Return" at bounding box center [348, 210] width 165 height 12
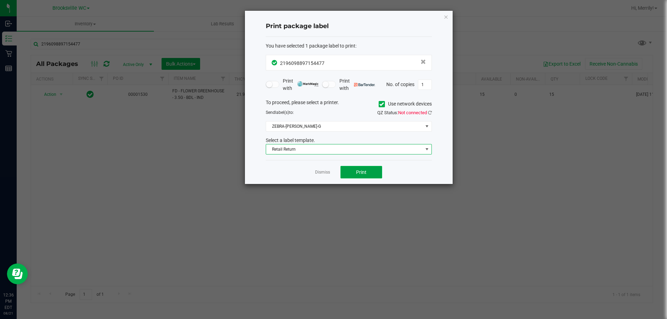
click at [354, 168] on button "Print" at bounding box center [361, 172] width 42 height 13
click at [126, 192] on ngb-modal-window "Print package label You have selected 1 package label to print : 21960988971544…" at bounding box center [336, 159] width 672 height 319
click at [317, 151] on span "Retail Return" at bounding box center [344, 149] width 157 height 10
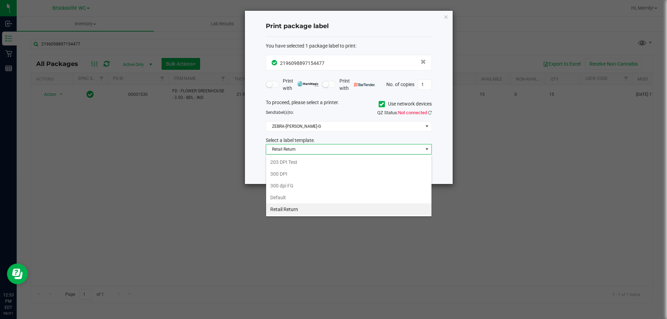
click at [307, 208] on li "Retail Return" at bounding box center [348, 210] width 165 height 12
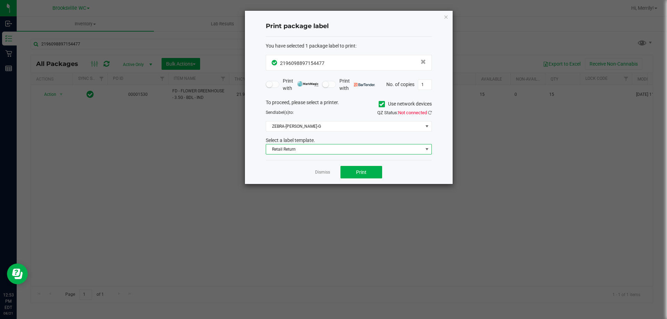
click at [296, 152] on span "Retail Return" at bounding box center [344, 149] width 157 height 10
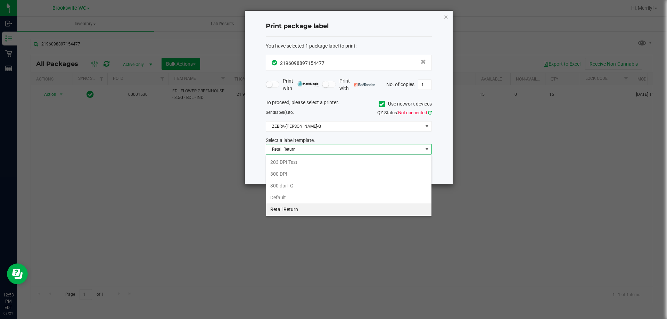
click at [428, 113] on icon at bounding box center [430, 112] width 4 height 5
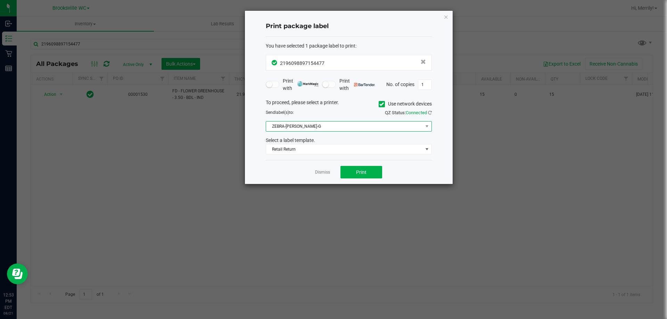
click at [361, 127] on span "ZEBRA-[PERSON_NAME]-G" at bounding box center [344, 127] width 157 height 10
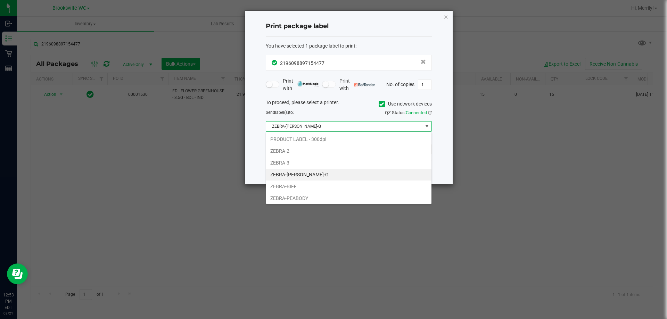
click at [343, 173] on li "ZEBRA-[PERSON_NAME]-G" at bounding box center [348, 175] width 165 height 12
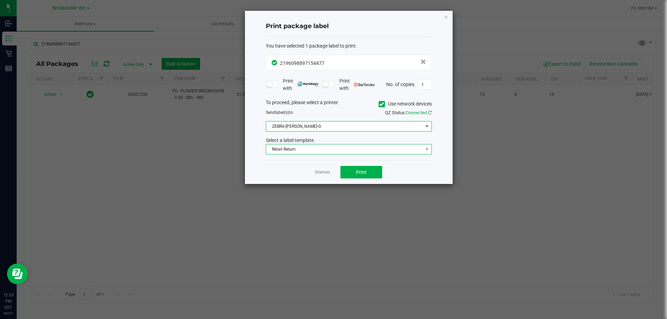
click at [346, 149] on span "Retail Return" at bounding box center [344, 149] width 157 height 10
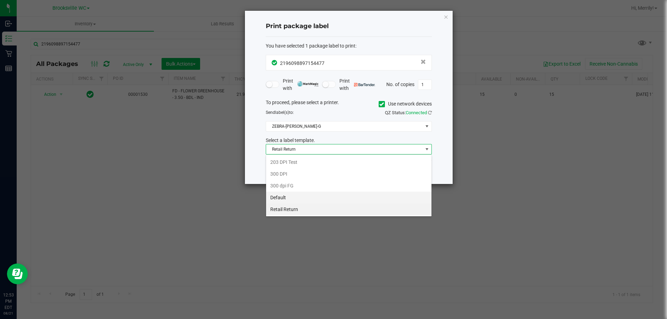
click at [333, 193] on li "Default" at bounding box center [348, 198] width 165 height 12
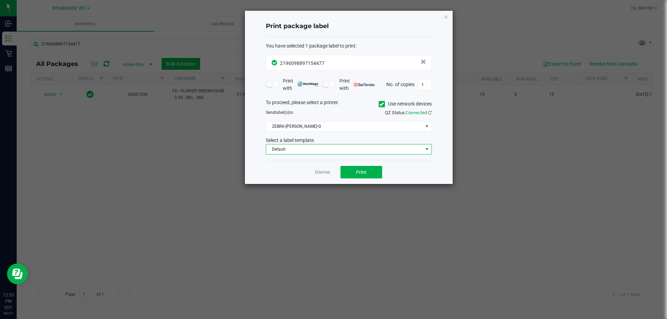
click at [349, 166] on div "Dismiss Print" at bounding box center [349, 172] width 166 height 24
click at [349, 169] on button "Print" at bounding box center [361, 172] width 42 height 13
click at [271, 87] on span at bounding box center [273, 84] width 14 height 7
click at [271, 85] on small at bounding box center [269, 84] width 6 height 6
click at [328, 83] on small at bounding box center [325, 84] width 6 height 6
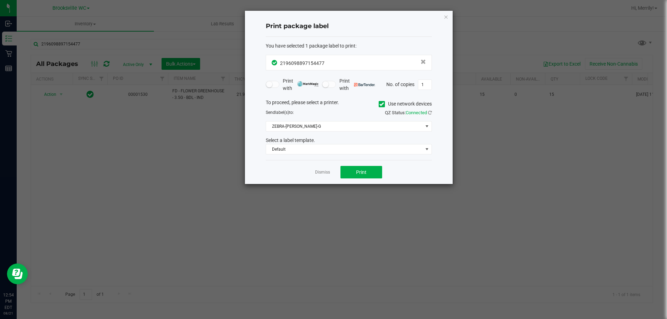
click at [328, 83] on small at bounding box center [325, 84] width 6 height 6
click at [338, 127] on span "ZEBRA-BECKY-G" at bounding box center [344, 127] width 157 height 10
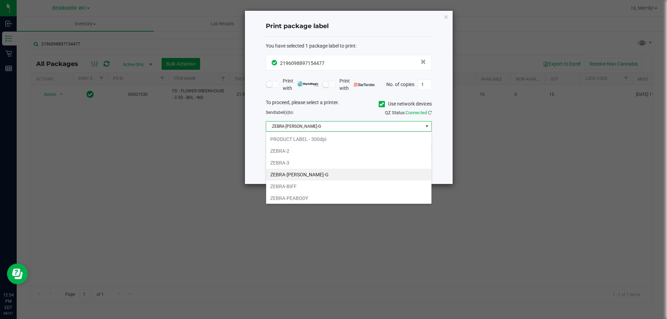
click at [306, 230] on ngb-modal-window "Print package label You have selected 1 package label to print : 21960988971544…" at bounding box center [336, 159] width 672 height 319
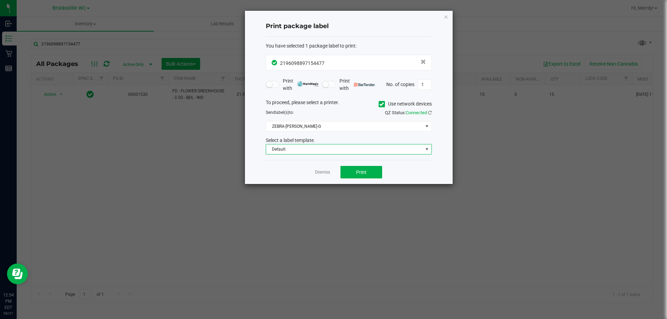
click at [306, 150] on span "Default" at bounding box center [344, 149] width 157 height 10
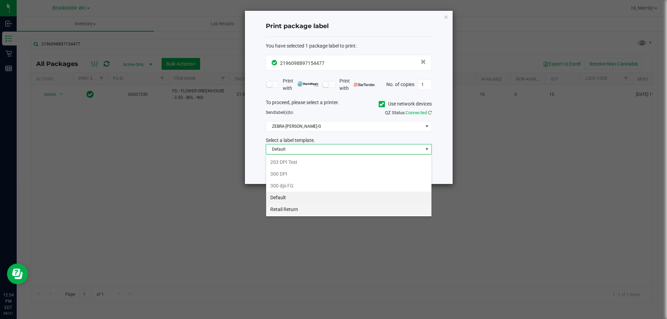
click at [306, 208] on li "Retail Return" at bounding box center [348, 210] width 165 height 12
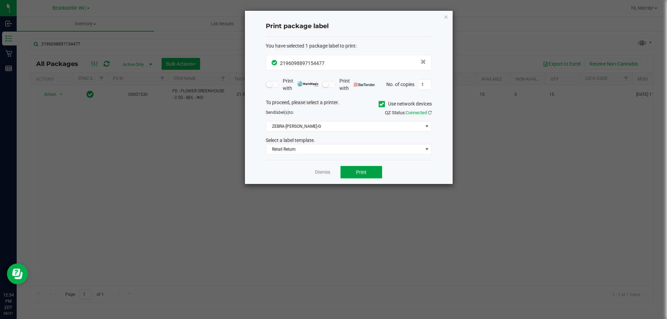
click at [360, 174] on span "Print" at bounding box center [361, 173] width 10 height 6
click at [325, 172] on link "Dismiss" at bounding box center [322, 173] width 15 height 6
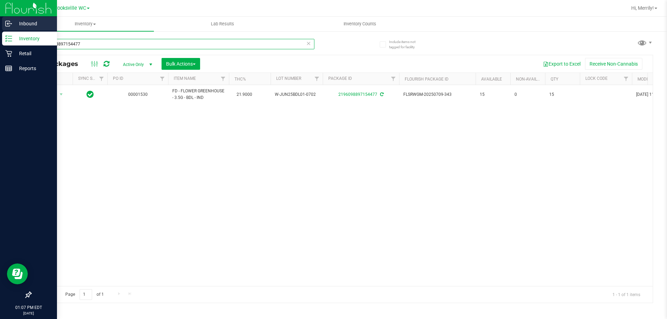
drag, startPoint x: 85, startPoint y: 43, endPoint x: 0, endPoint y: 31, distance: 85.7
click at [0, 32] on div "Inbound Inventory Retail Reports 01:07 PM EDT 08/21/2025 08/21 Brooksville WC H…" at bounding box center [333, 159] width 667 height 319
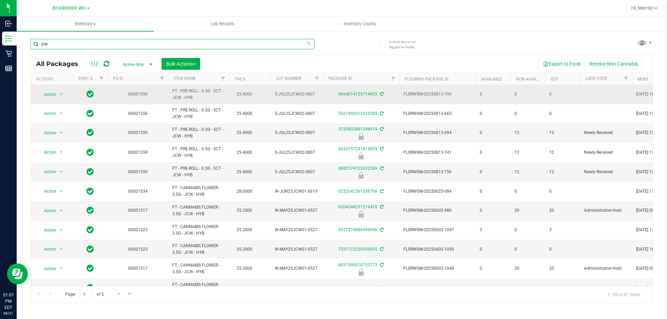
scroll to position [104, 0]
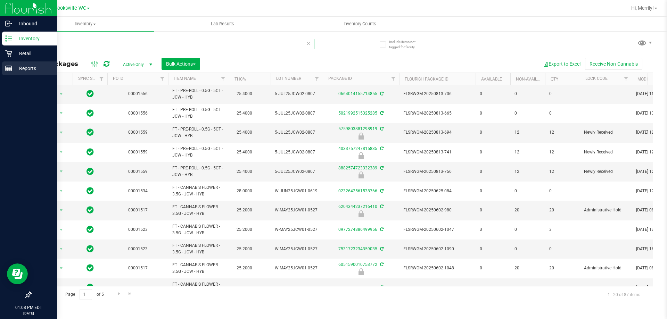
type input "jcw"
click at [10, 69] on line at bounding box center [10, 68] width 0 height 3
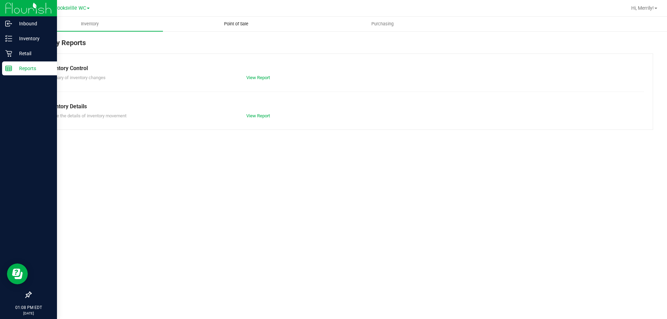
click at [237, 24] on span "Point of Sale" at bounding box center [236, 24] width 43 height 6
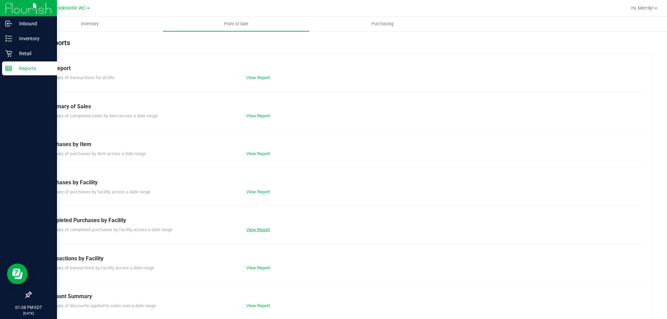
click at [265, 229] on link "View Report" at bounding box center [258, 229] width 24 height 5
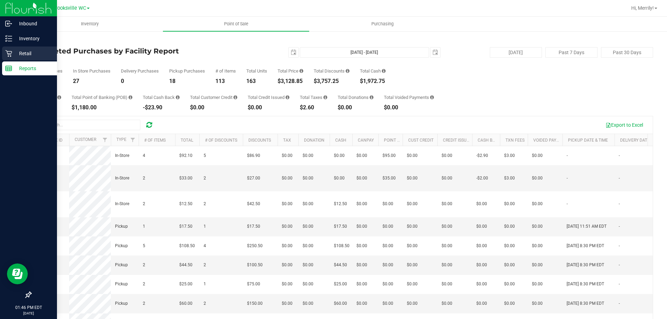
click at [14, 50] on p "Retail" at bounding box center [33, 53] width 42 height 8
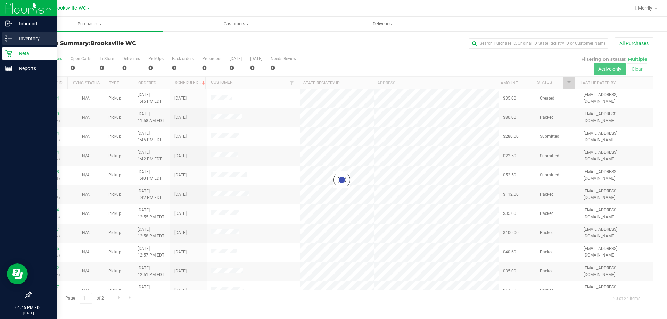
click at [34, 39] on p "Inventory" at bounding box center [33, 38] width 42 height 8
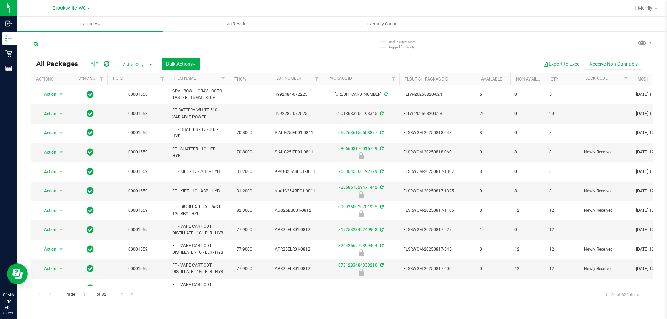
click at [164, 41] on input "text" at bounding box center [173, 44] width 284 height 10
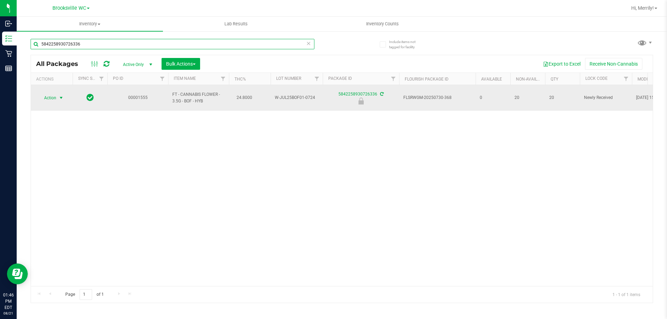
type input "5842258930726336"
click at [48, 93] on span "Action" at bounding box center [47, 98] width 19 height 10
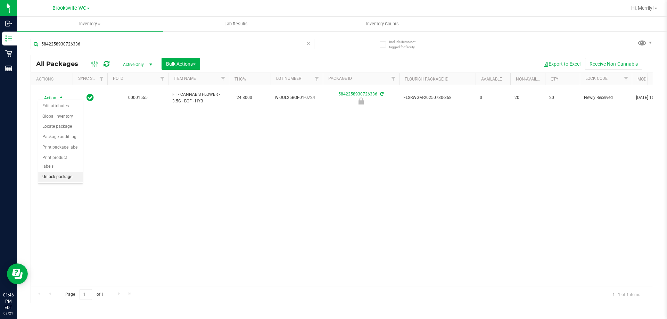
click at [58, 172] on li "Unlock package" at bounding box center [60, 177] width 44 height 10
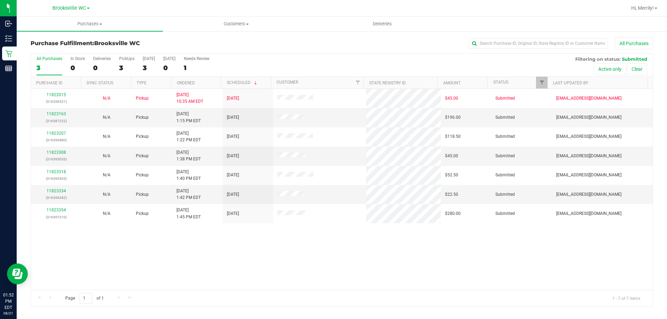
click at [139, 271] on div "11822015 (316356321) N/A Pickup [DATE] 10:35 AM EDT 8/21/2025 $45.00 Submitted …" at bounding box center [342, 189] width 622 height 201
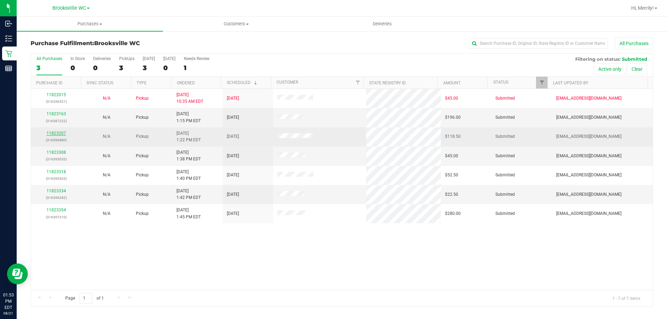
click at [55, 133] on link "11823207" at bounding box center [56, 133] width 19 height 5
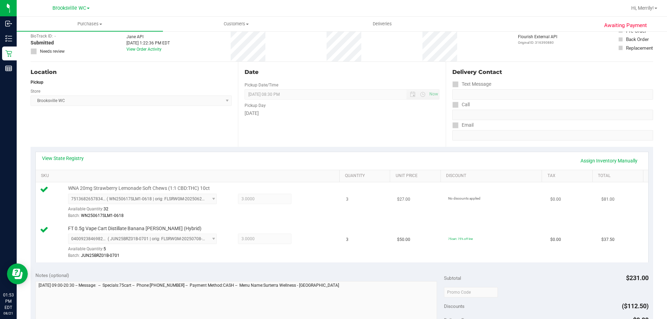
scroll to position [139, 0]
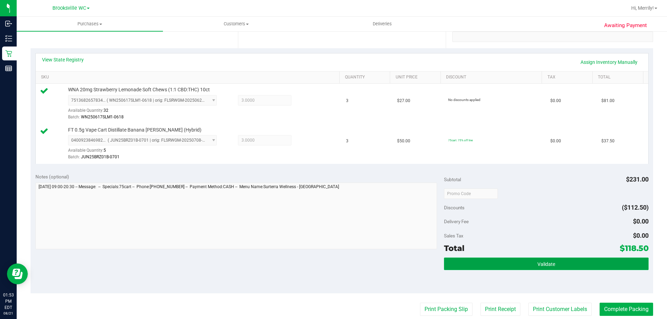
click at [526, 264] on button "Validate" at bounding box center [546, 264] width 204 height 13
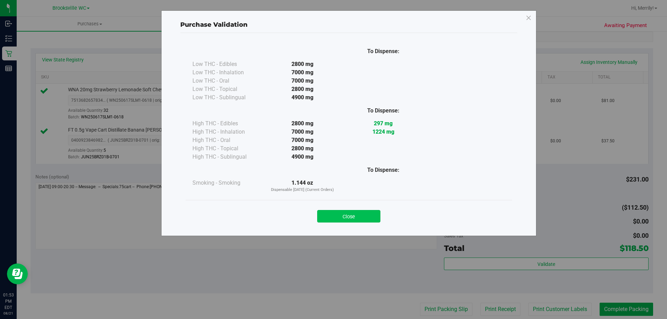
click at [349, 217] on button "Close" at bounding box center [348, 216] width 63 height 13
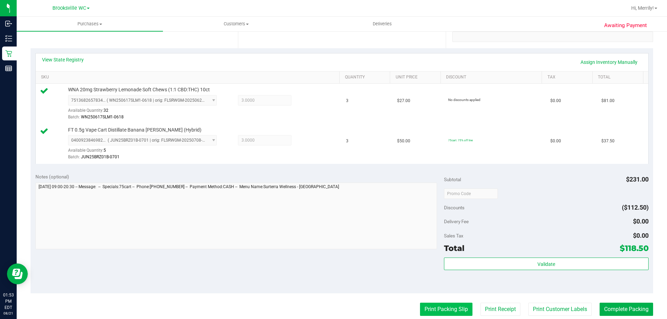
click at [437, 309] on button "Print Packing Slip" at bounding box center [446, 309] width 52 height 13
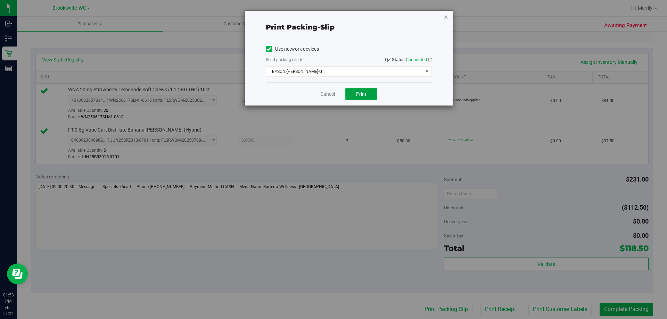
click at [352, 94] on button "Print" at bounding box center [361, 94] width 32 height 12
click at [328, 92] on link "Cancel" at bounding box center [327, 94] width 15 height 7
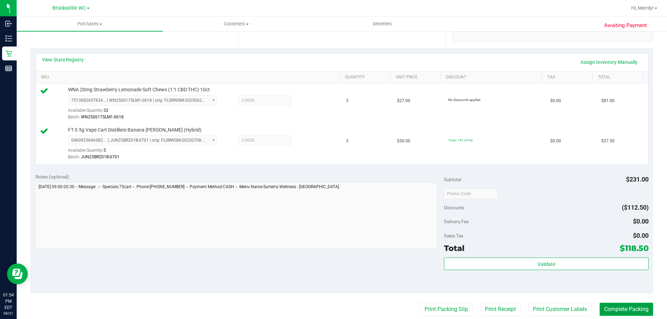
click at [639, 311] on button "Complete Packing" at bounding box center [626, 309] width 53 height 13
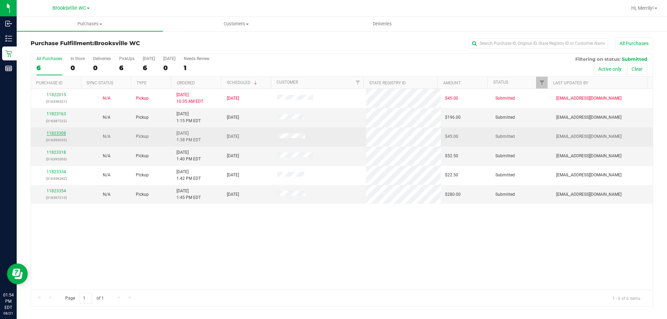
click at [56, 132] on link "11823308" at bounding box center [56, 133] width 19 height 5
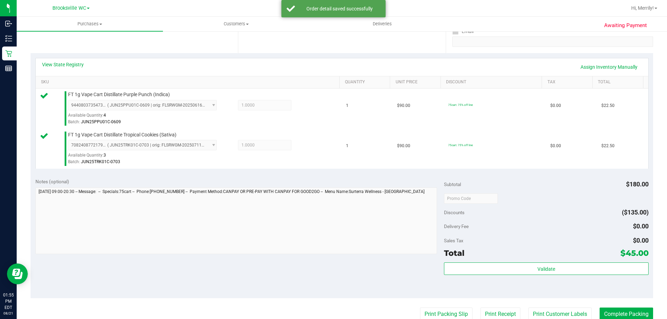
scroll to position [139, 0]
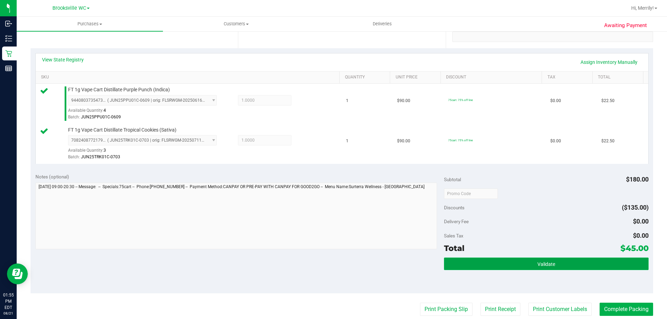
click at [518, 264] on button "Validate" at bounding box center [546, 264] width 204 height 13
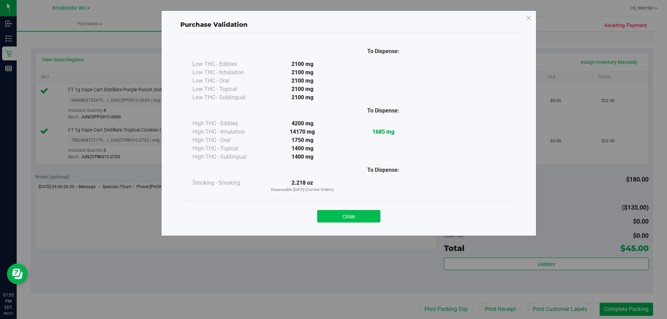
click at [341, 217] on button "Close" at bounding box center [348, 216] width 63 height 13
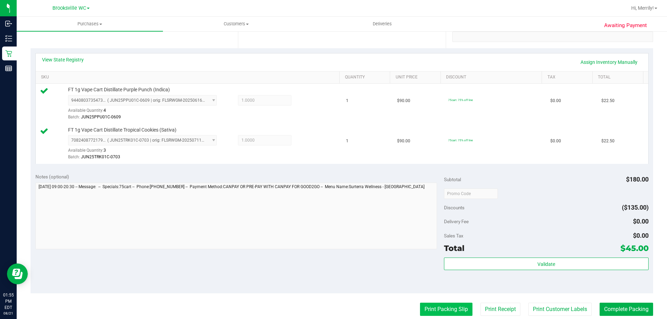
click at [452, 311] on button "Print Packing Slip" at bounding box center [446, 309] width 52 height 13
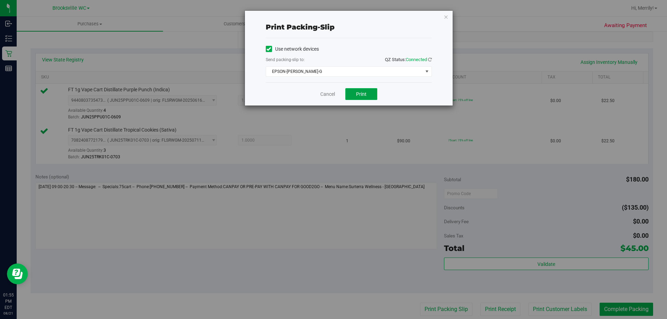
click at [351, 97] on button "Print" at bounding box center [361, 94] width 32 height 12
click at [327, 95] on link "Cancel" at bounding box center [327, 94] width 15 height 7
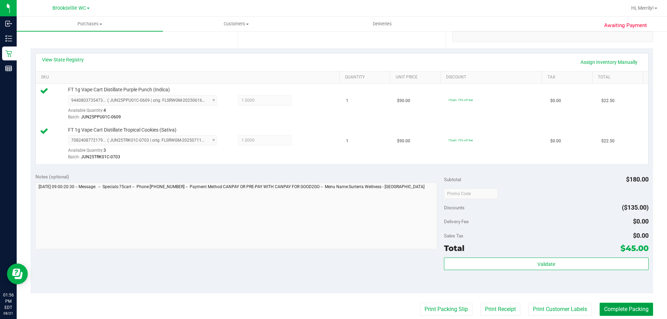
click at [620, 312] on button "Complete Packing" at bounding box center [626, 309] width 53 height 13
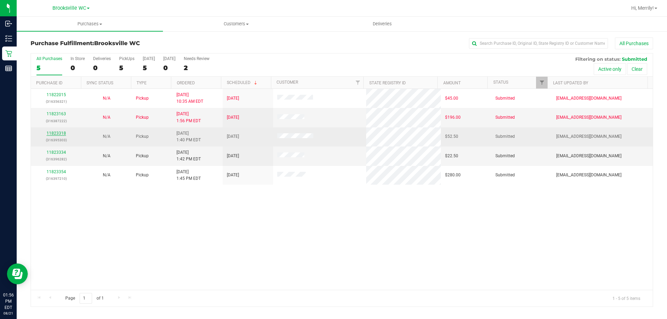
click at [57, 134] on link "11823318" at bounding box center [56, 133] width 19 height 5
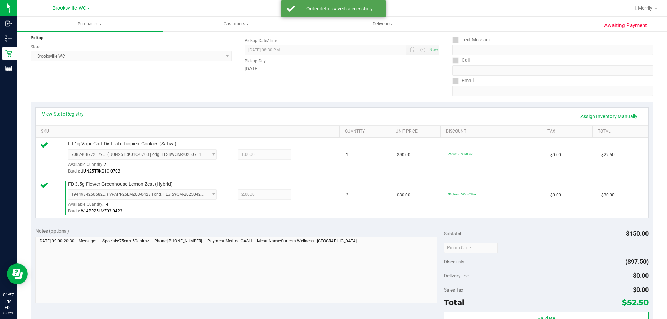
scroll to position [139, 0]
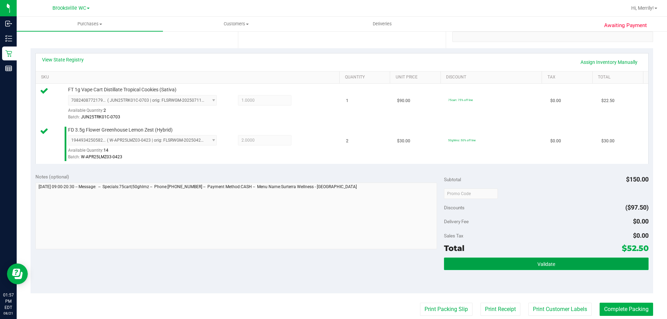
click at [531, 265] on button "Validate" at bounding box center [546, 264] width 204 height 13
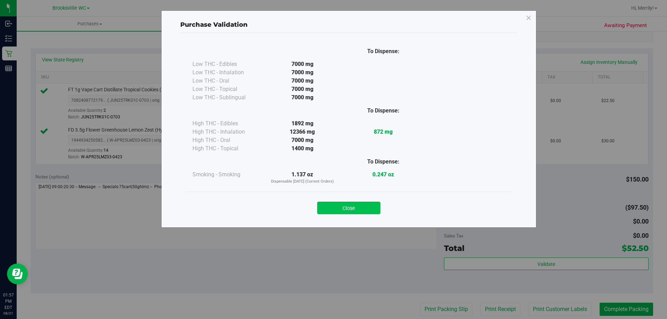
click at [356, 209] on button "Close" at bounding box center [348, 208] width 63 height 13
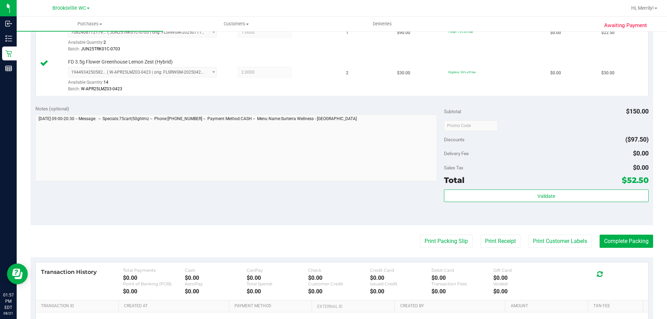
scroll to position [208, 0]
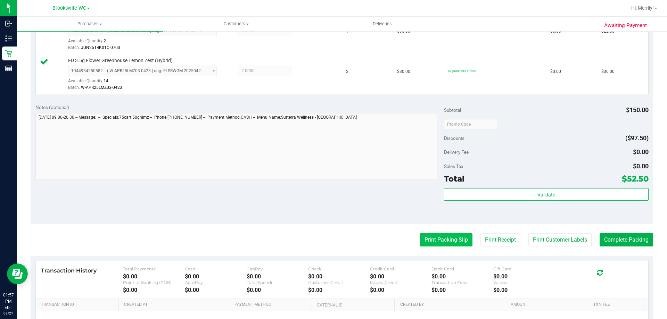
click at [440, 238] on button "Print Packing Slip" at bounding box center [446, 239] width 52 height 13
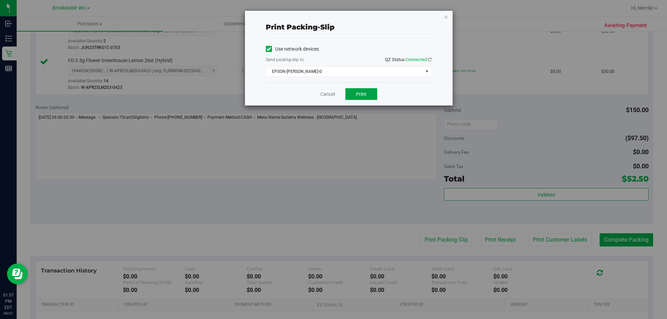
click at [360, 94] on span "Print" at bounding box center [361, 94] width 10 height 6
click at [330, 92] on link "Cancel" at bounding box center [327, 94] width 15 height 7
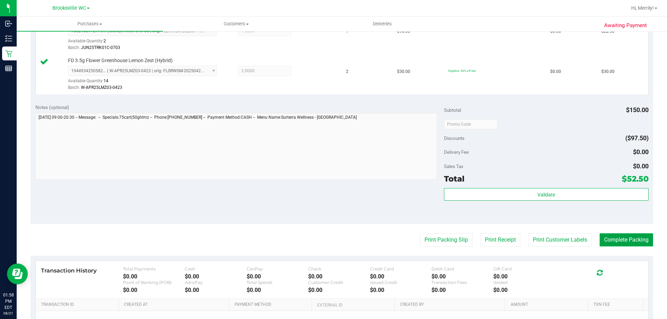
click at [616, 239] on button "Complete Packing" at bounding box center [626, 239] width 53 height 13
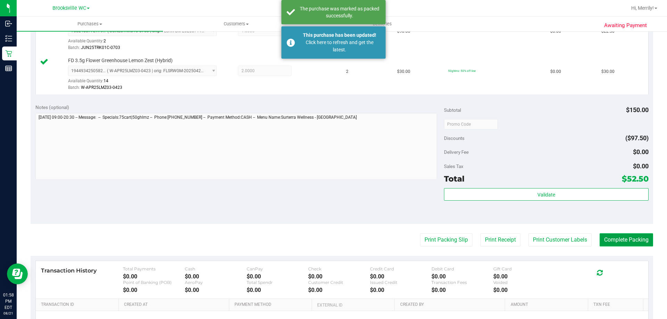
click at [622, 238] on button "Complete Packing" at bounding box center [626, 239] width 53 height 13
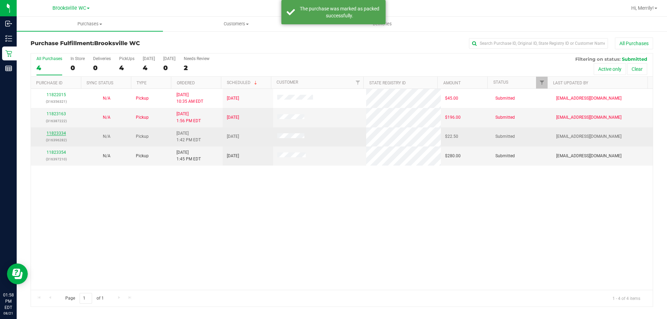
click at [58, 132] on link "11823334" at bounding box center [56, 133] width 19 height 5
click at [58, 134] on link "11823334" at bounding box center [56, 133] width 19 height 5
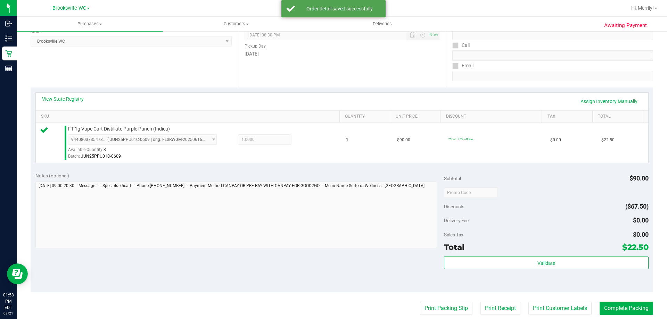
scroll to position [104, 0]
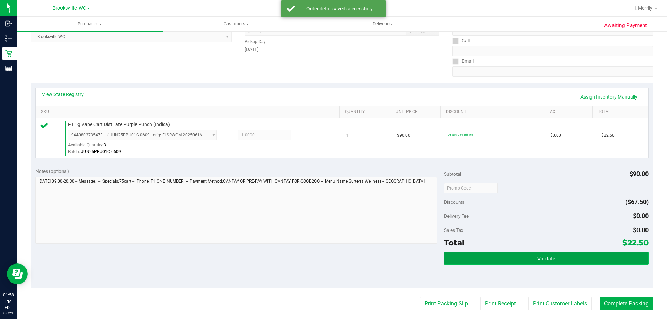
click at [543, 257] on span "Validate" at bounding box center [546, 259] width 18 height 6
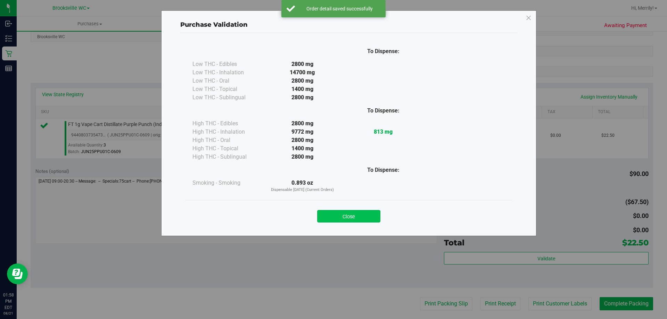
click at [352, 220] on button "Close" at bounding box center [348, 216] width 63 height 13
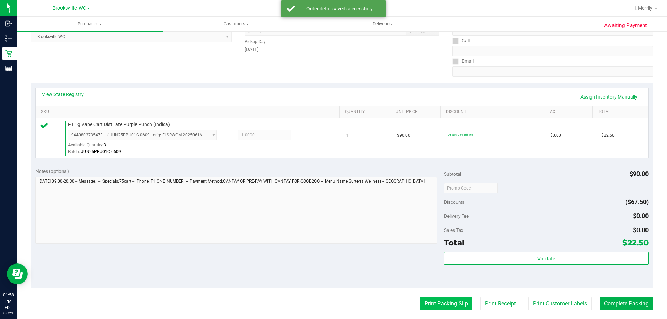
click at [438, 304] on button "Print Packing Slip" at bounding box center [446, 303] width 52 height 13
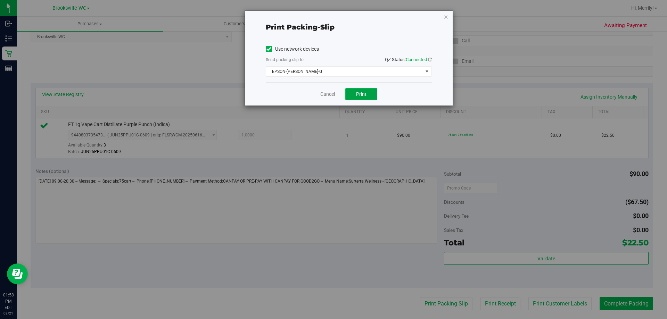
click at [355, 97] on button "Print" at bounding box center [361, 94] width 32 height 12
drag, startPoint x: 328, startPoint y: 94, endPoint x: 341, endPoint y: 96, distance: 13.6
click at [329, 95] on link "Cancel" at bounding box center [327, 94] width 15 height 7
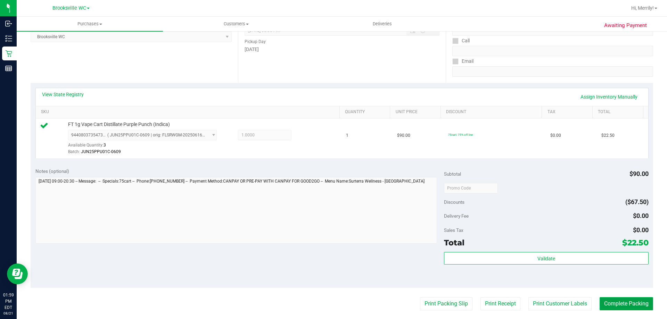
click at [618, 306] on button "Complete Packing" at bounding box center [626, 303] width 53 height 13
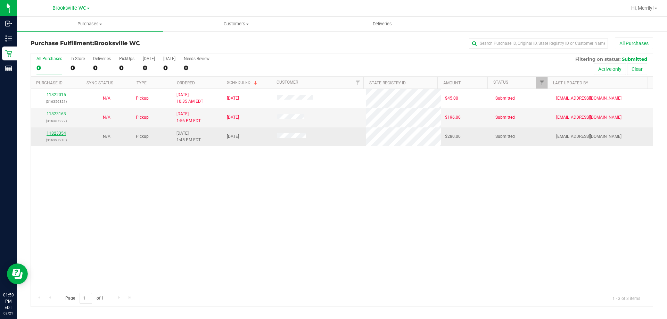
click at [54, 133] on link "11823354" at bounding box center [56, 133] width 19 height 5
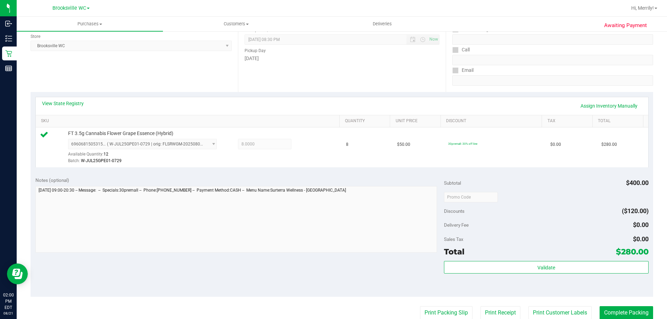
scroll to position [104, 0]
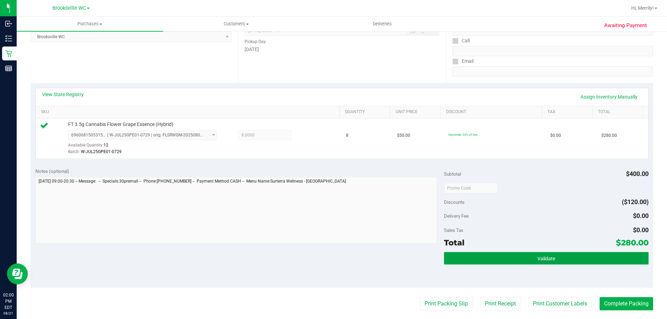
click at [537, 260] on span "Validate" at bounding box center [546, 259] width 18 height 6
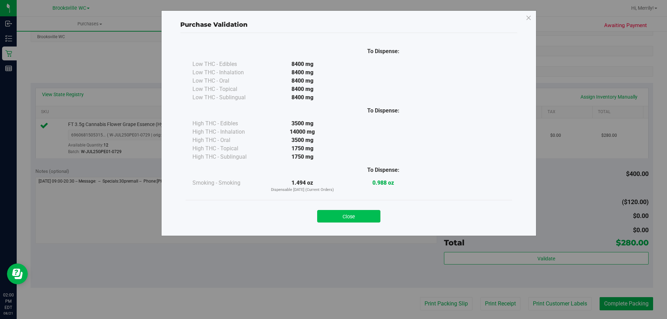
click at [344, 213] on button "Close" at bounding box center [348, 216] width 63 height 13
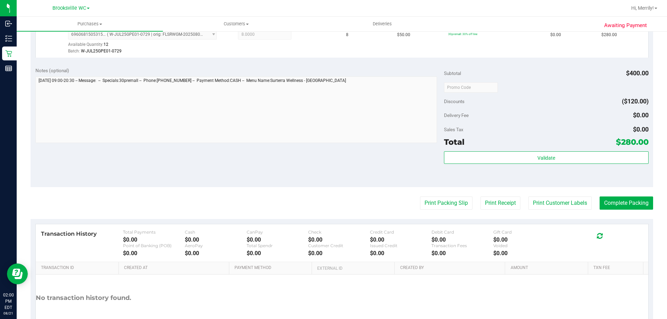
scroll to position [208, 0]
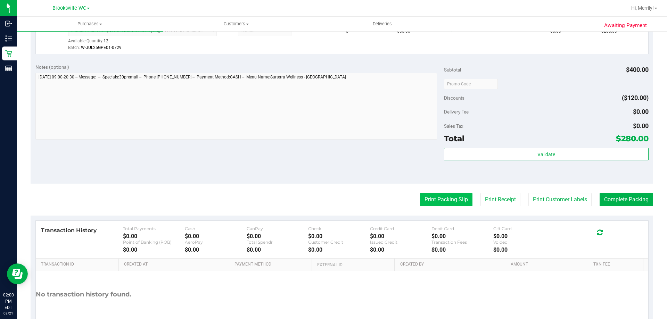
click at [443, 198] on button "Print Packing Slip" at bounding box center [446, 199] width 52 height 13
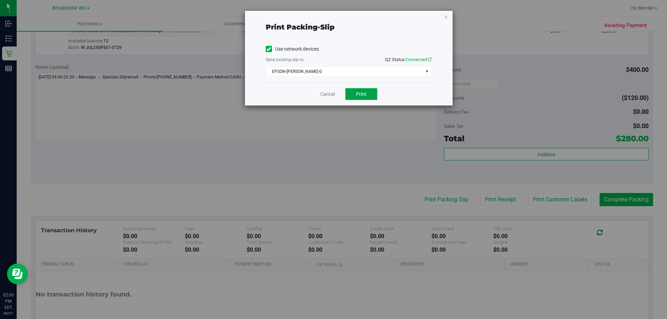
click at [366, 93] on span "Print" at bounding box center [361, 94] width 10 height 6
click at [336, 95] on div "Cancel Print" at bounding box center [349, 93] width 166 height 23
click at [330, 96] on link "Cancel" at bounding box center [327, 94] width 15 height 7
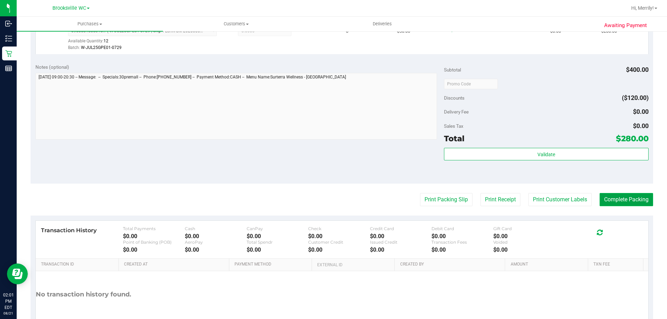
click at [620, 203] on button "Complete Packing" at bounding box center [626, 199] width 53 height 13
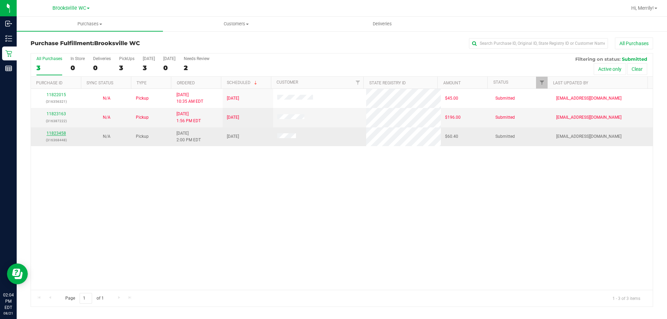
click at [57, 132] on link "11823458" at bounding box center [56, 133] width 19 height 5
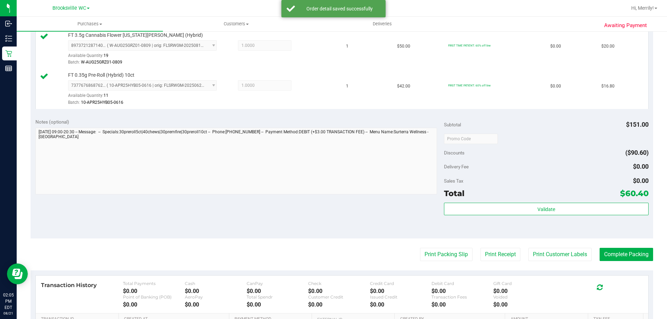
scroll to position [278, 0]
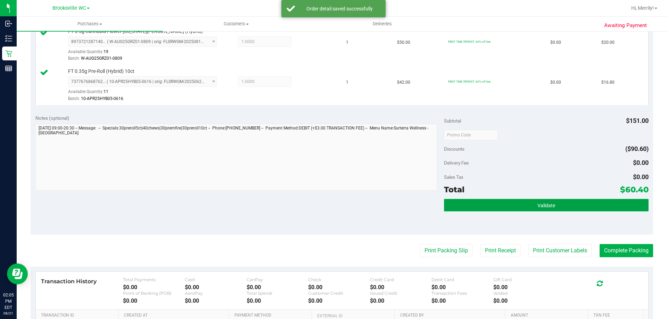
click at [499, 204] on button "Validate" at bounding box center [546, 205] width 204 height 13
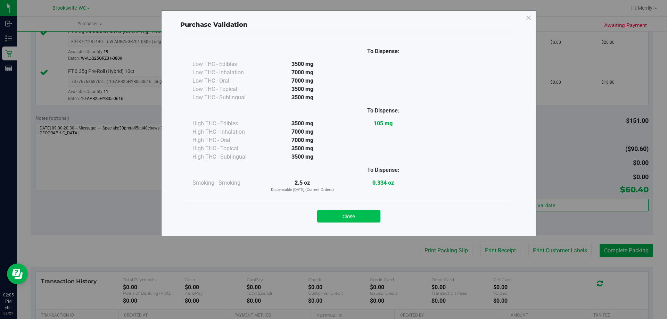
click at [345, 215] on button "Close" at bounding box center [348, 216] width 63 height 13
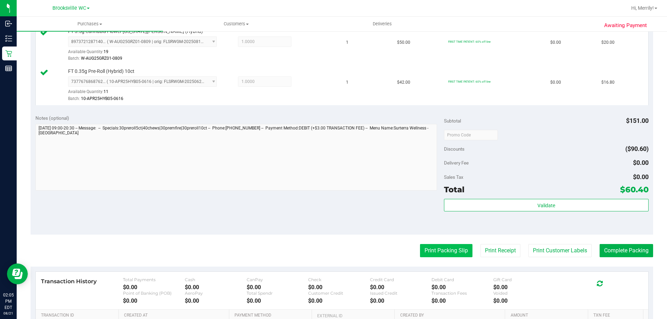
click at [446, 251] on button "Print Packing Slip" at bounding box center [446, 250] width 52 height 13
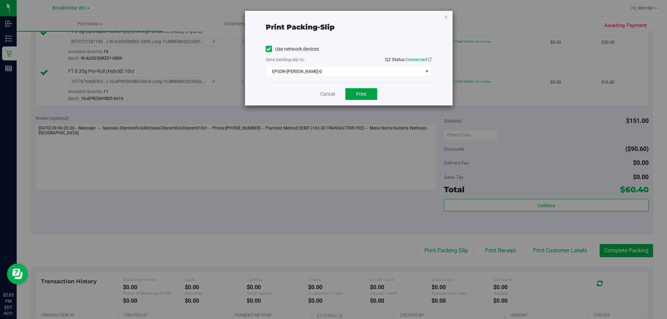
click at [362, 96] on span "Print" at bounding box center [361, 94] width 10 height 6
click at [322, 93] on link "Cancel" at bounding box center [327, 94] width 15 height 7
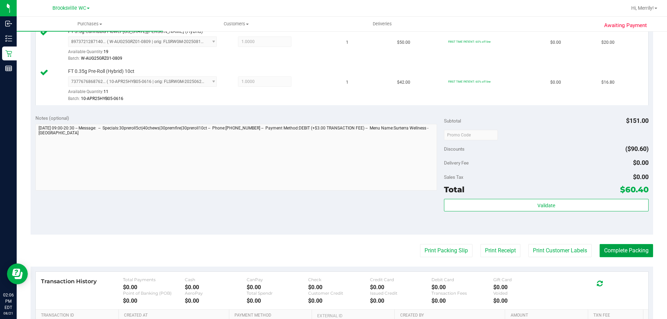
click at [620, 253] on button "Complete Packing" at bounding box center [626, 250] width 53 height 13
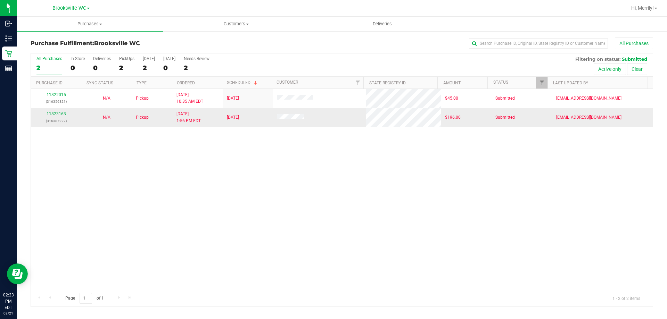
click at [57, 113] on link "11823163" at bounding box center [56, 113] width 19 height 5
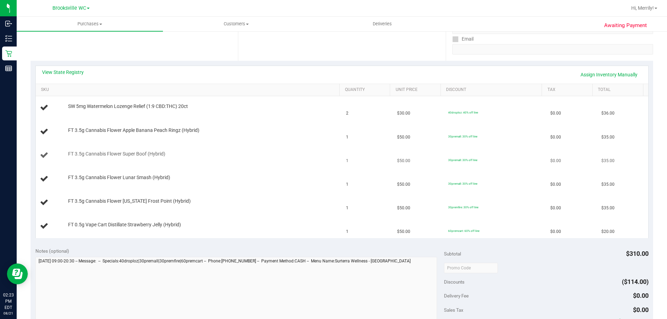
scroll to position [139, 0]
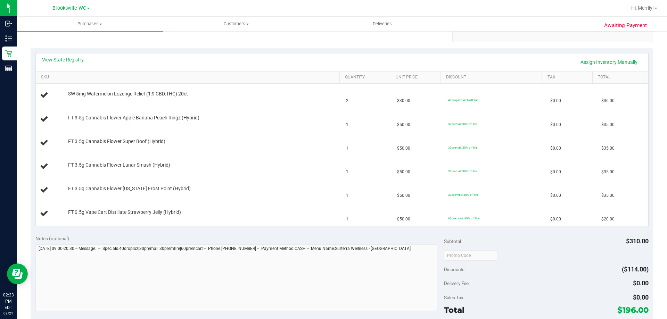
click at [64, 63] on link "View State Registry" at bounding box center [63, 59] width 42 height 7
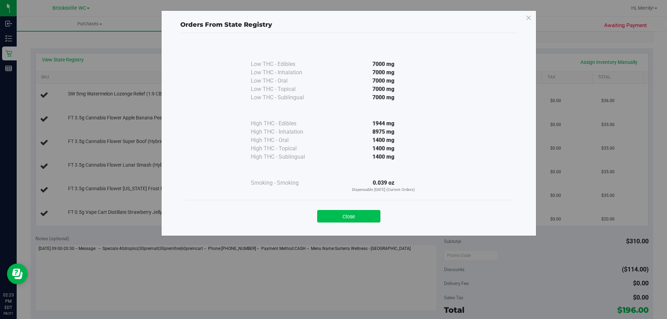
click at [342, 216] on button "Close" at bounding box center [348, 216] width 63 height 13
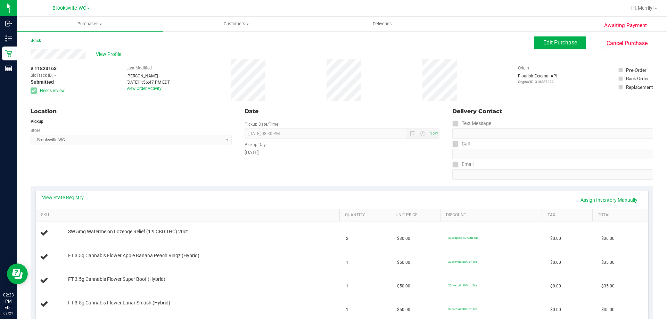
scroll to position [0, 0]
click at [105, 54] on span "View Profile" at bounding box center [110, 55] width 28 height 7
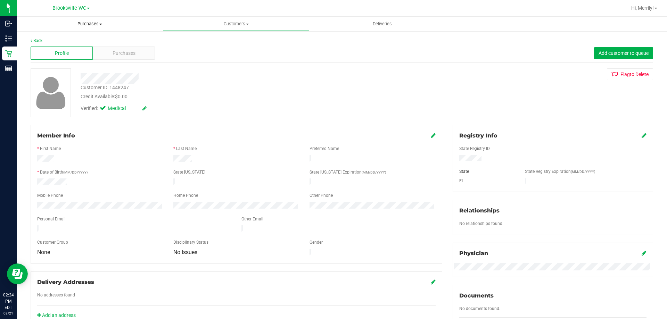
click at [124, 27] on uib-tab-heading "Purchases Summary of purchases Fulfillment All purchases" at bounding box center [90, 24] width 146 height 15
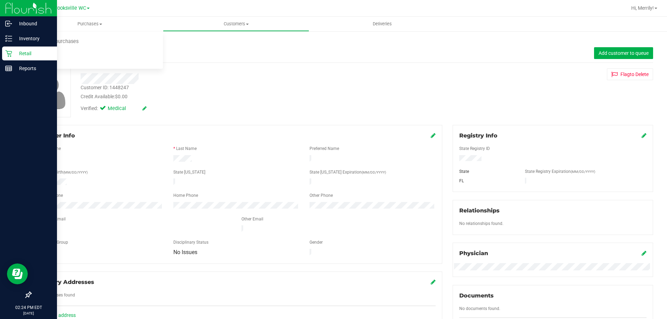
click at [6, 51] on icon at bounding box center [8, 53] width 7 height 7
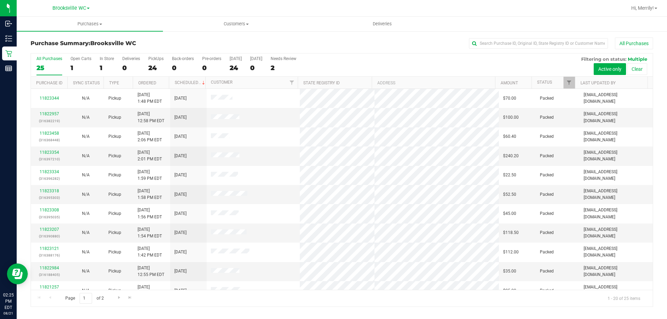
click at [532, 1] on div at bounding box center [375, 8] width 502 height 14
click at [547, 83] on link "Status" at bounding box center [544, 82] width 15 height 5
click at [119, 298] on span "Go to the next page" at bounding box center [119, 298] width 6 height 6
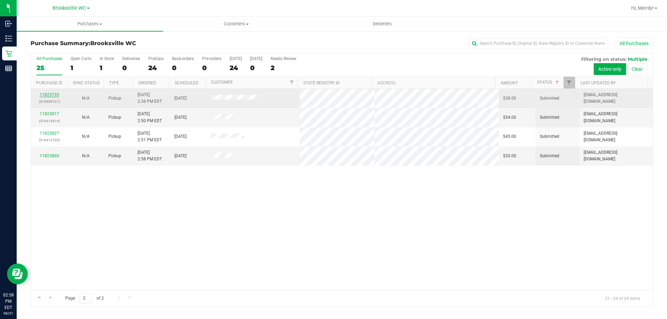
click at [46, 97] on link "11823735" at bounding box center [49, 94] width 19 height 5
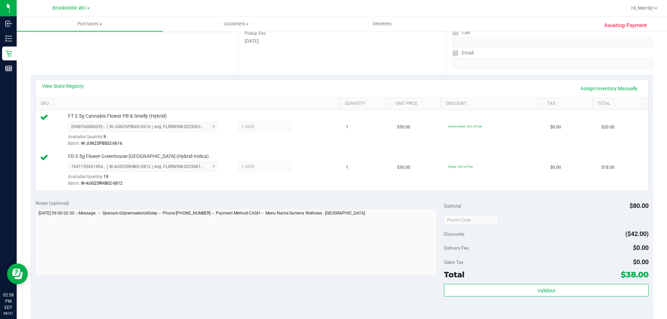
scroll to position [139, 0]
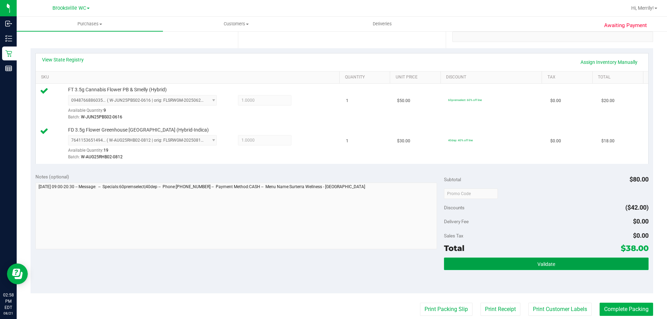
click at [514, 263] on button "Validate" at bounding box center [546, 264] width 204 height 13
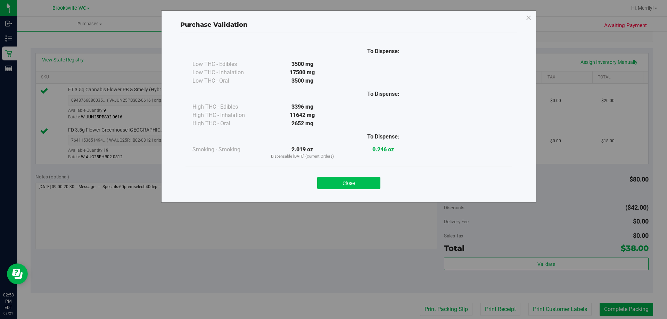
click at [354, 180] on button "Close" at bounding box center [348, 183] width 63 height 13
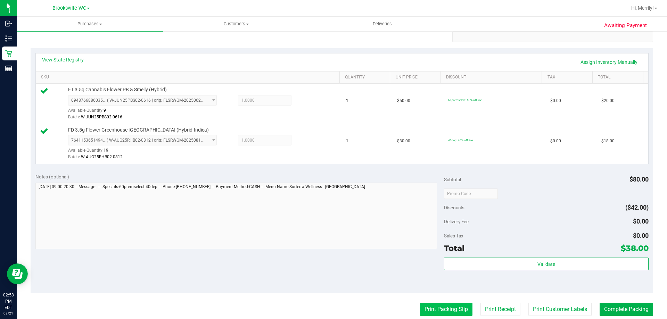
click at [440, 310] on button "Print Packing Slip" at bounding box center [446, 309] width 52 height 13
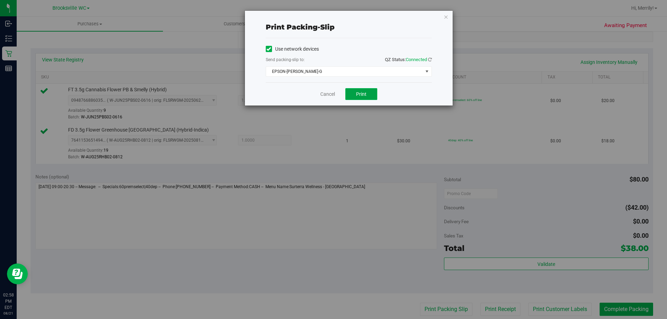
click at [366, 91] on button "Print" at bounding box center [361, 94] width 32 height 12
click at [326, 94] on link "Cancel" at bounding box center [327, 94] width 15 height 7
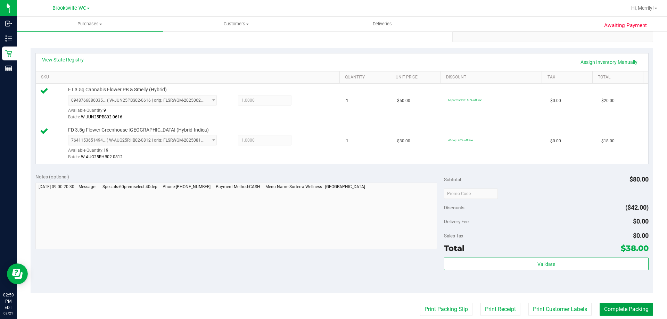
click at [622, 310] on button "Complete Packing" at bounding box center [626, 309] width 53 height 13
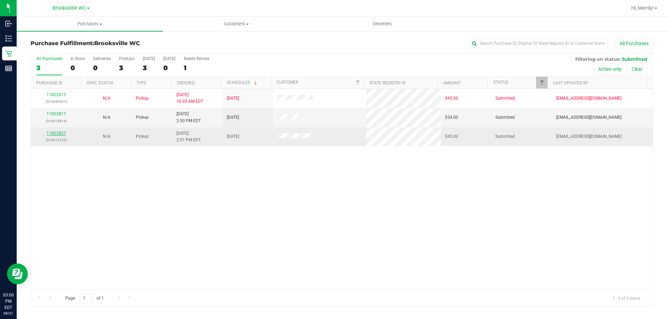
click at [60, 132] on link "11823827" at bounding box center [56, 133] width 19 height 5
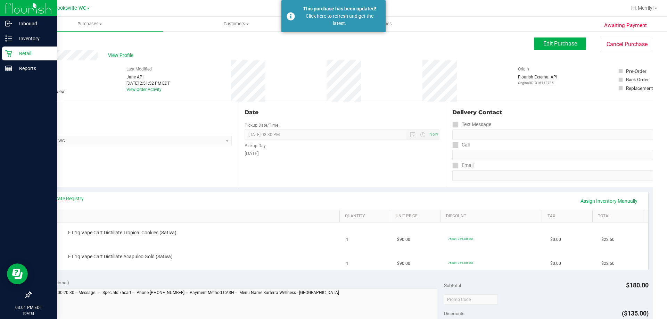
click at [9, 55] on icon at bounding box center [8, 53] width 7 height 7
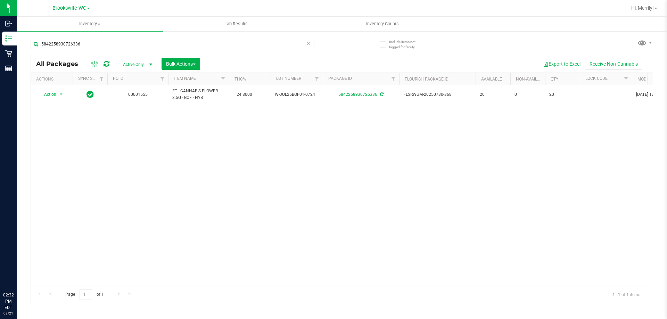
click at [89, 42] on input "5842258930726336" at bounding box center [173, 44] width 284 height 10
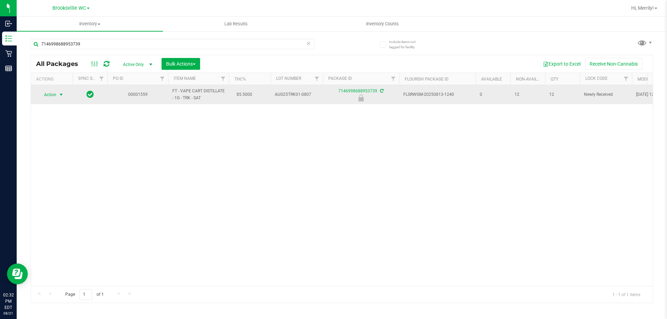
type input "7146998688953739"
click at [60, 93] on span "select" at bounding box center [61, 95] width 6 height 6
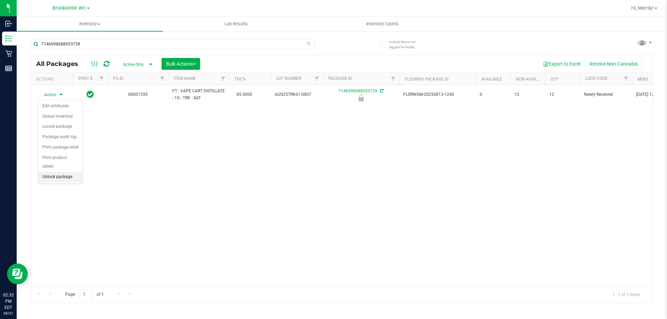
click at [59, 172] on li "Unlock package" at bounding box center [60, 177] width 44 height 10
